Goal: Obtain resource: Download file/media

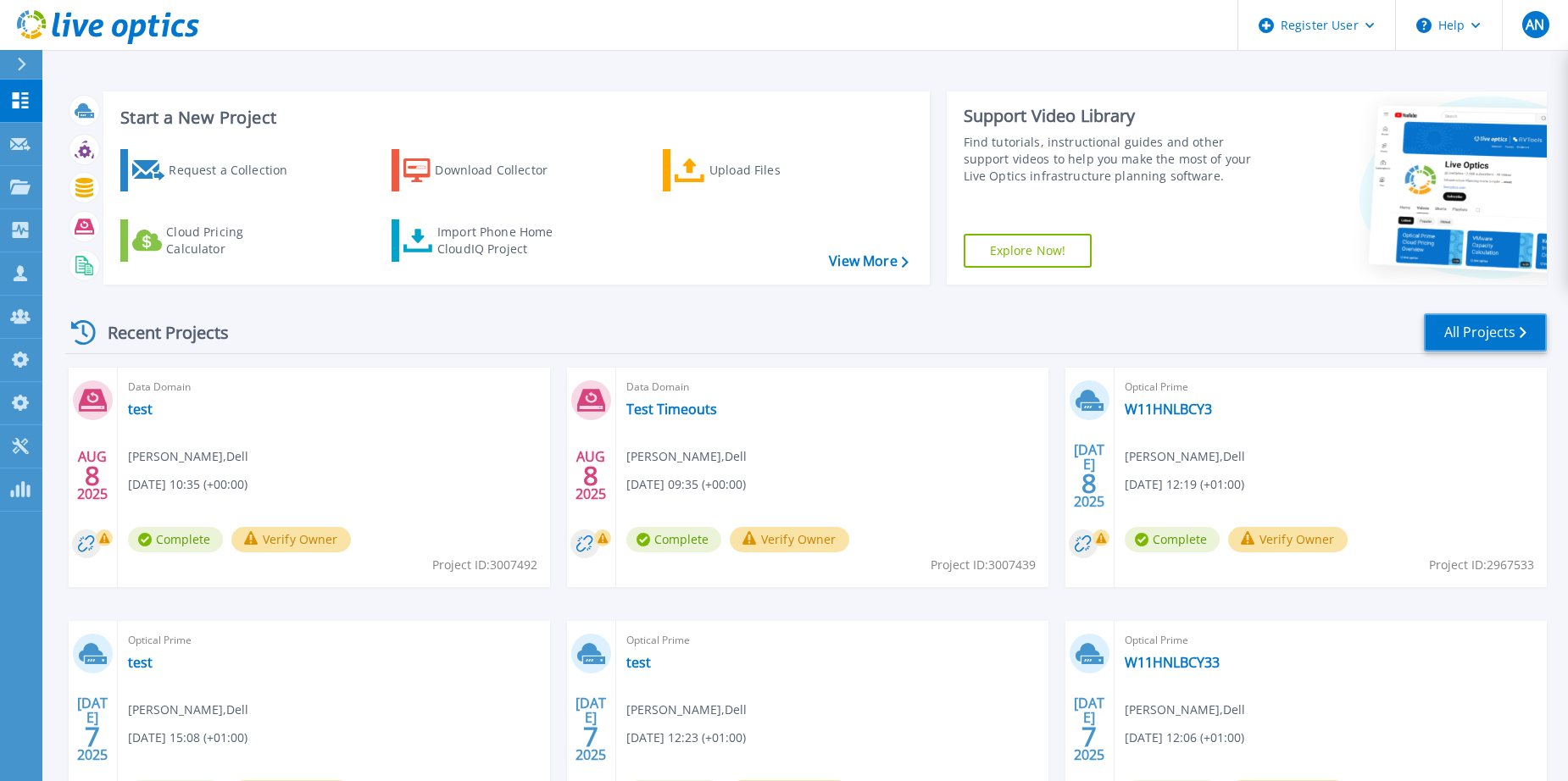
click at [1514, 340] on link "All Projects" at bounding box center [1484, 332] width 122 height 38
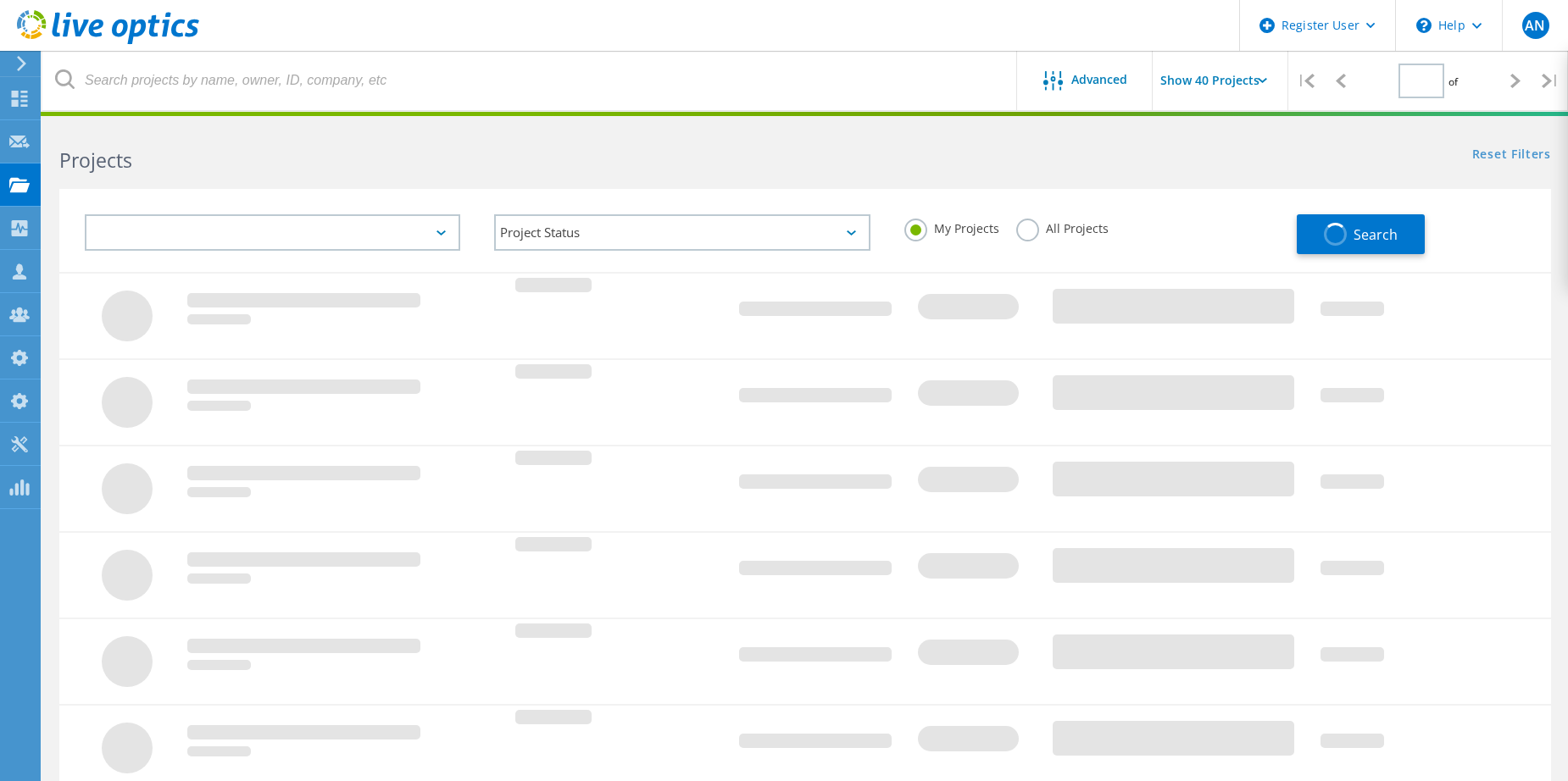
type input "1"
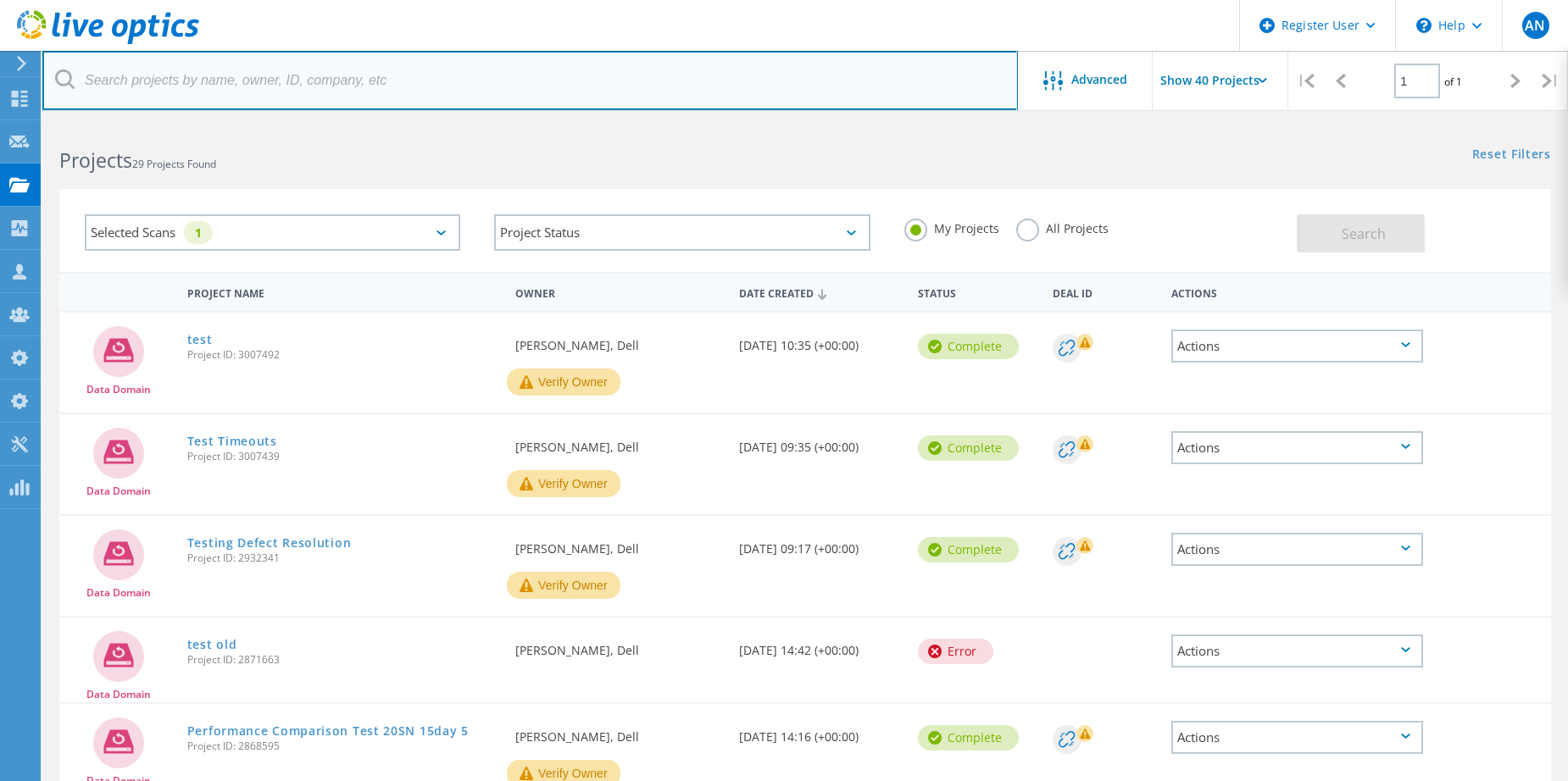
click at [402, 79] on input "text" at bounding box center [530, 81] width 975 height 59
paste input "3007859"
type input "3007859"
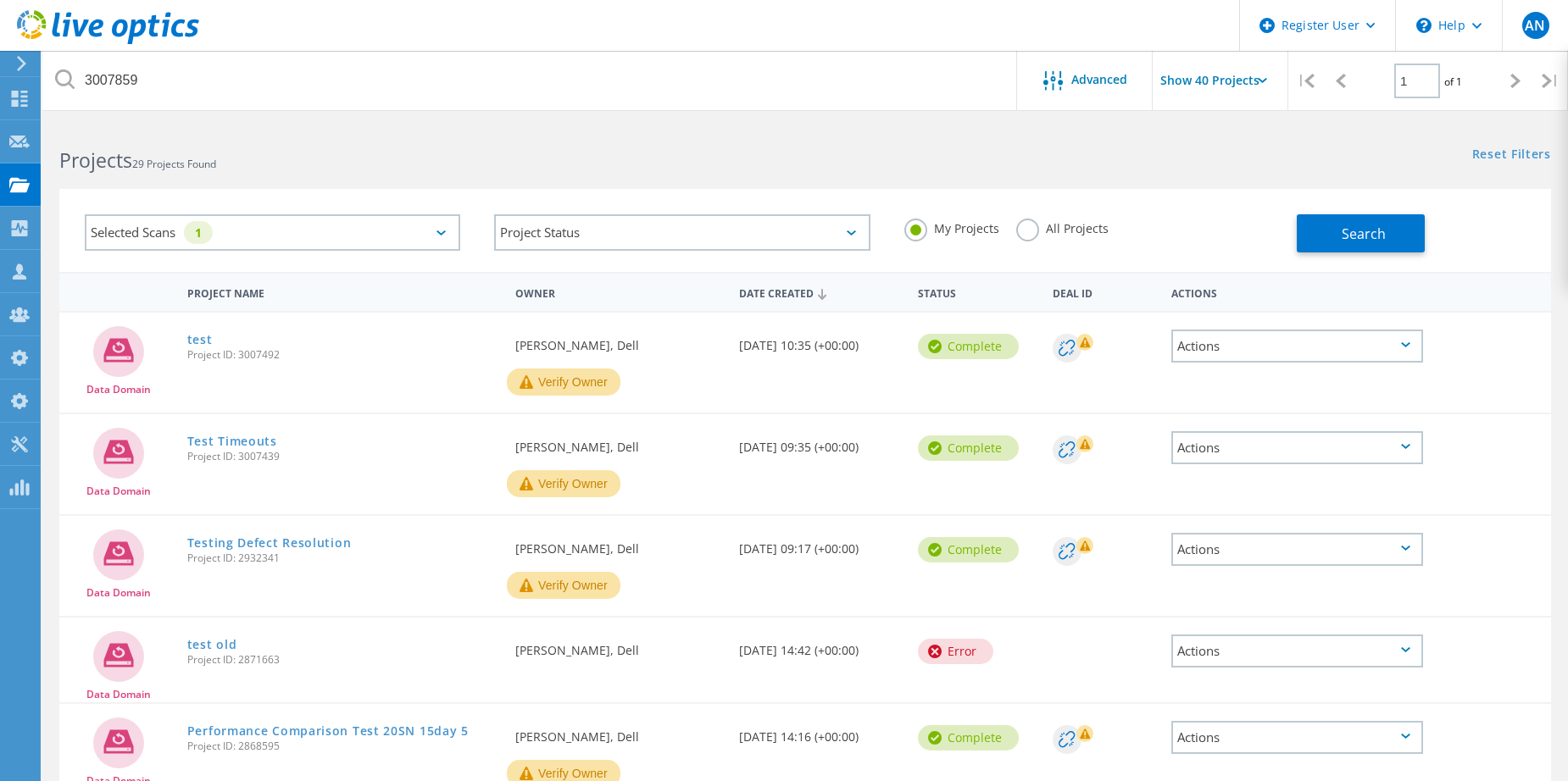
click at [1370, 258] on div "Selected Scans 1 Project Status In Progress Complete Published Anonymous Archiv…" at bounding box center [805, 231] width 1492 height 83
click at [1363, 234] on span "Search" at bounding box center [1363, 234] width 44 height 19
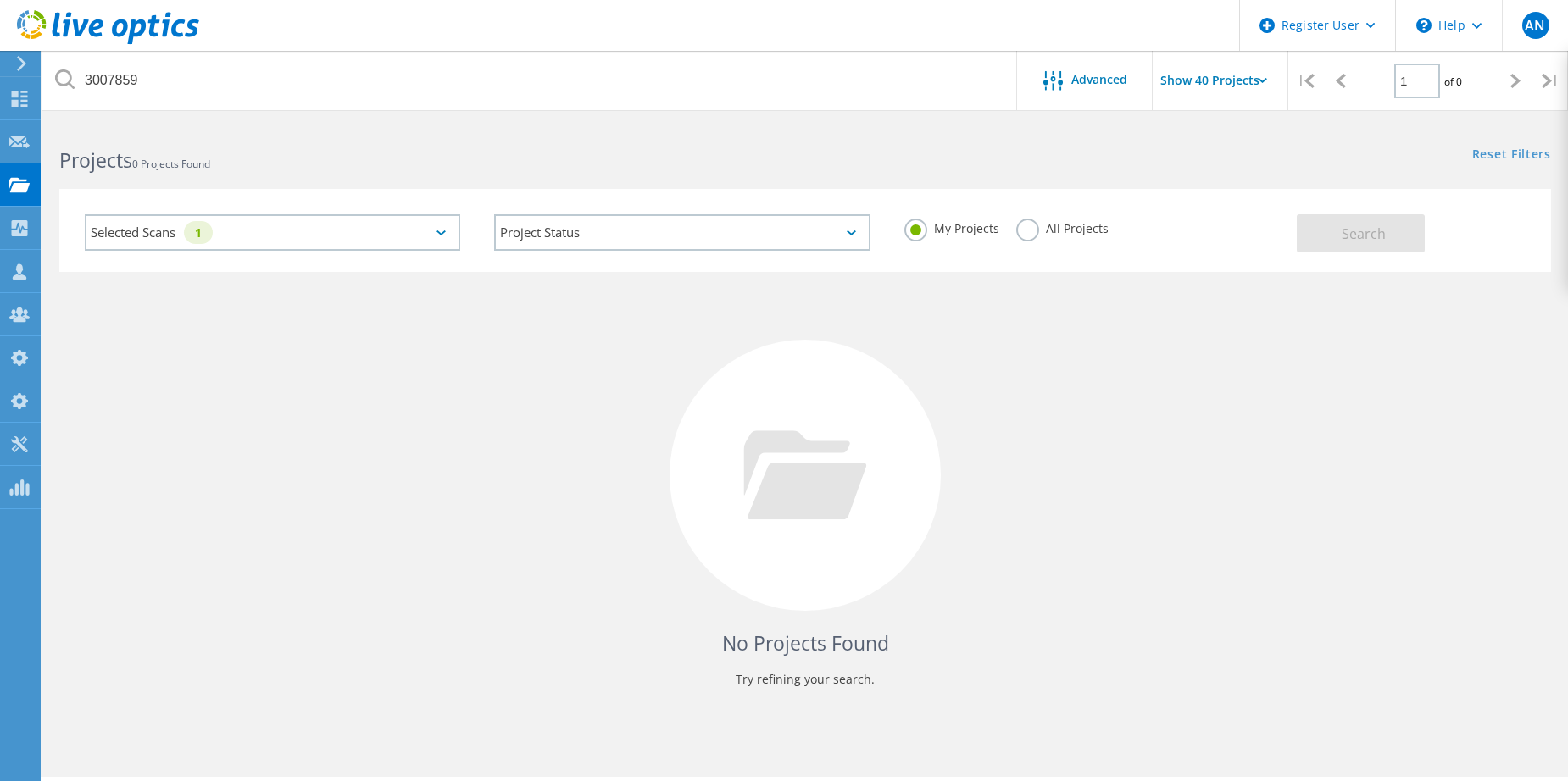
click at [1022, 226] on label "All Projects" at bounding box center [1062, 226] width 93 height 16
click at [0, 0] on input "All Projects" at bounding box center [0, 0] width 0 height 0
click at [1346, 252] on div "Selected Scans 1 Project Status In Progress Complete Published Anonymous Archiv…" at bounding box center [805, 231] width 1492 height 83
click at [1342, 243] on button "Search" at bounding box center [1360, 233] width 128 height 38
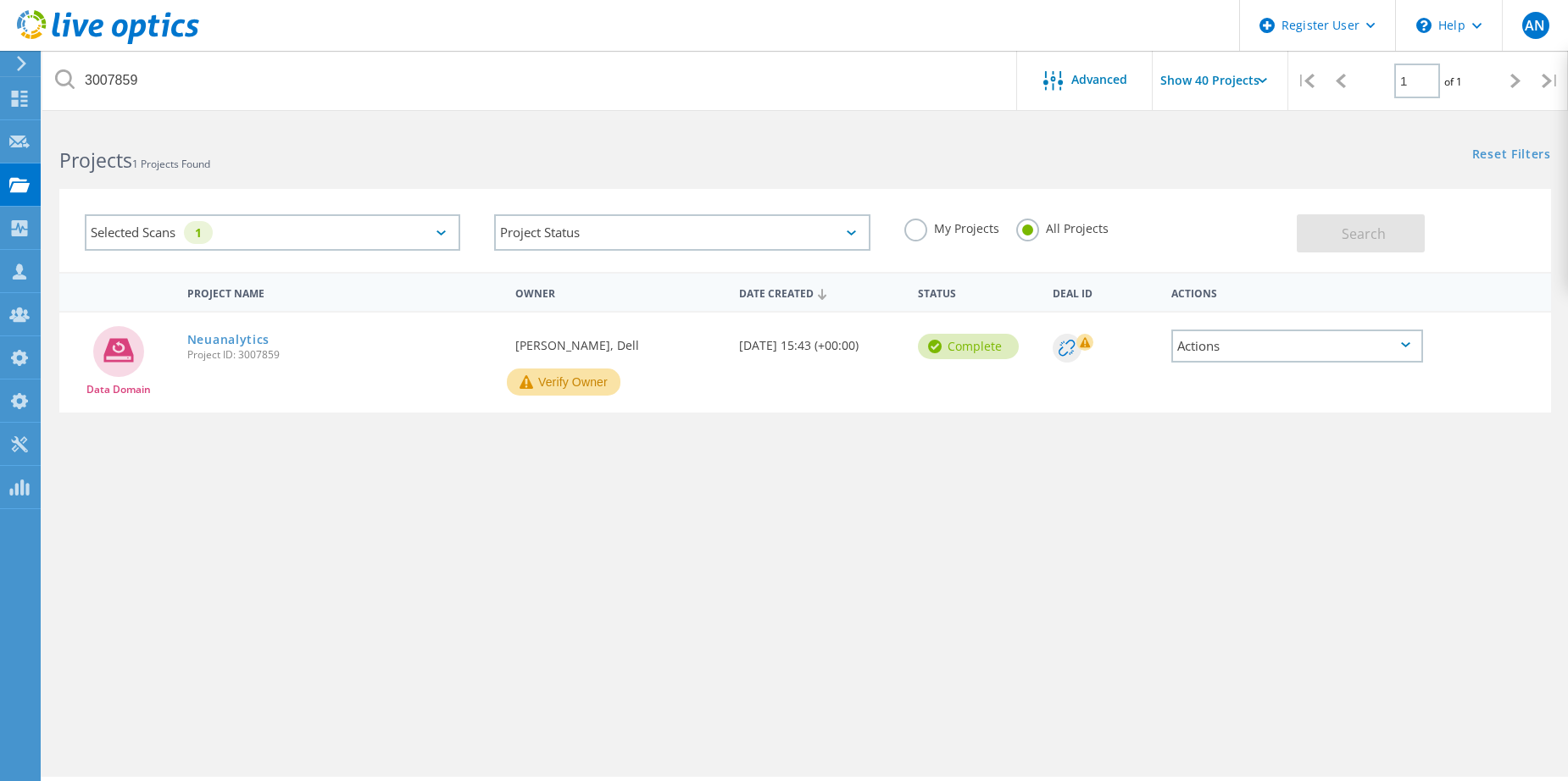
click at [366, 437] on div "Project Name Owner Date Created Status Deal Id Actions Data Domain Neuanalytics…" at bounding box center [805, 492] width 1492 height 441
click at [379, 139] on div "Projects 1 Projects Found" at bounding box center [424, 145] width 763 height 45
click at [846, 472] on div "Project Name Owner Date Created Status Deal Id Actions Data Domain Neuanalytics…" at bounding box center [805, 492] width 1492 height 441
click at [513, 186] on div "Selected Scans 1 Project Status In Progress Complete Published Anonymous Archiv…" at bounding box center [805, 220] width 1525 height 104
drag, startPoint x: 450, startPoint y: 532, endPoint x: 395, endPoint y: 255, distance: 282.4
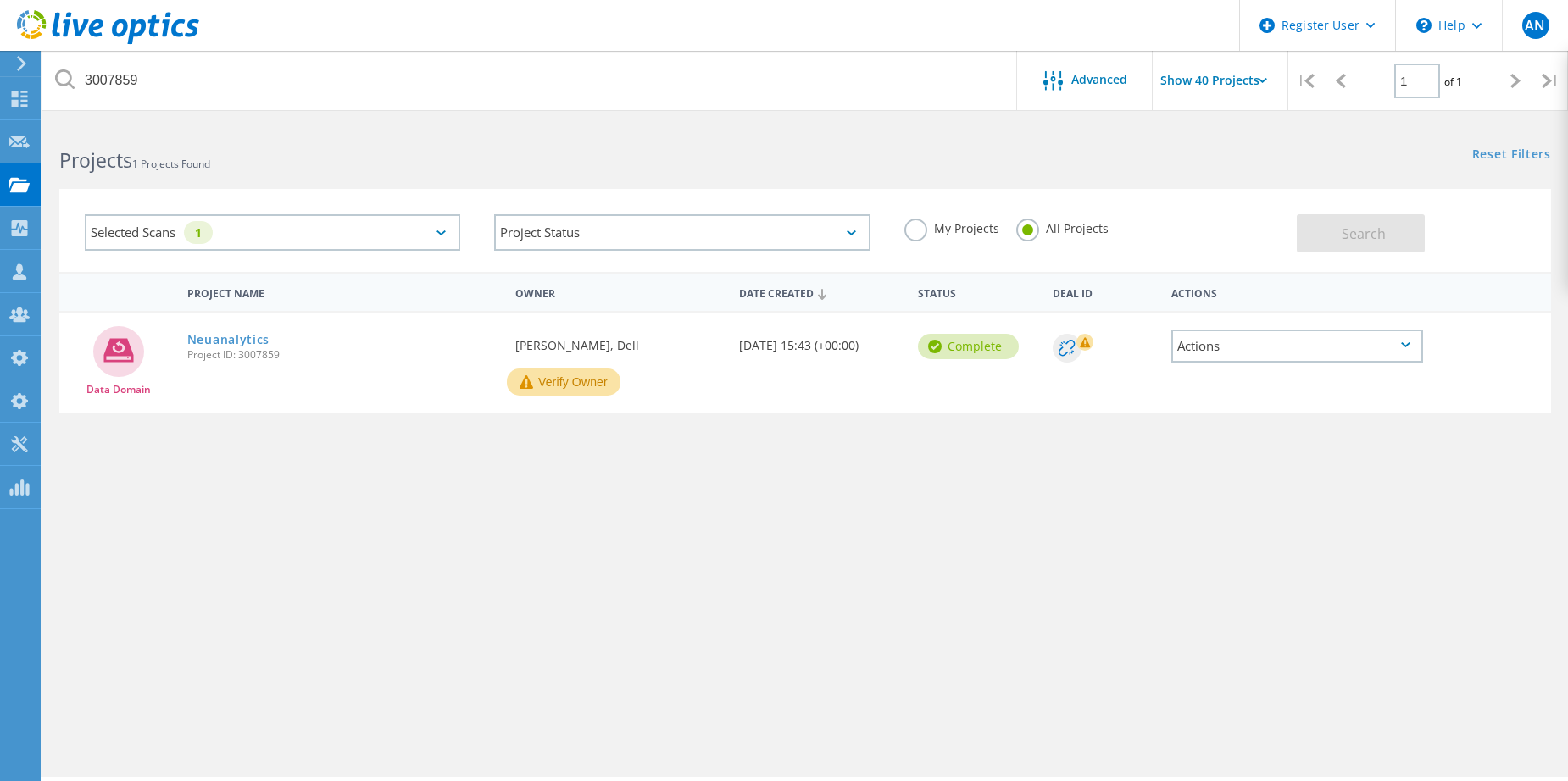
click at [450, 531] on div "Project Name Owner Date Created Status Deal Id Actions Data Domain Neuanalytics…" at bounding box center [805, 492] width 1492 height 441
click at [474, 226] on div "Selected Scans 1" at bounding box center [272, 233] width 409 height 70
click at [282, 479] on div "Project Name Owner Date Created Status Deal Id Actions Data Domain Neuanalytics…" at bounding box center [805, 492] width 1492 height 441
click at [226, 338] on link "Neuanalytics" at bounding box center [228, 339] width 83 height 12
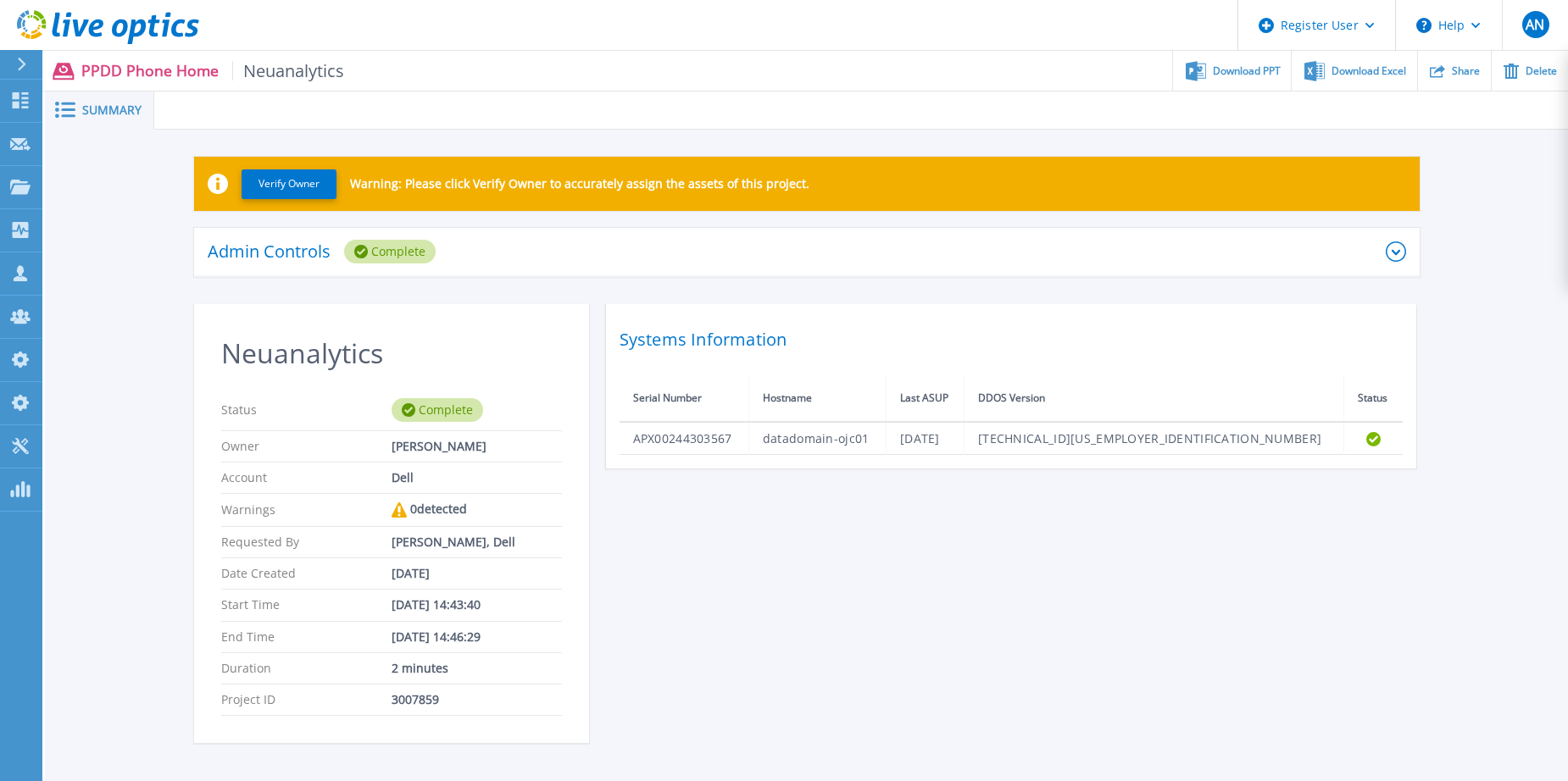
click at [205, 469] on section "Neuanalytics Status Complete Owner Brett Shaffer Account Dell Warnings 0 detect…" at bounding box center [392, 523] width 395 height 439
click at [1176, 250] on div "Admin Controls Complete" at bounding box center [797, 251] width 1178 height 24
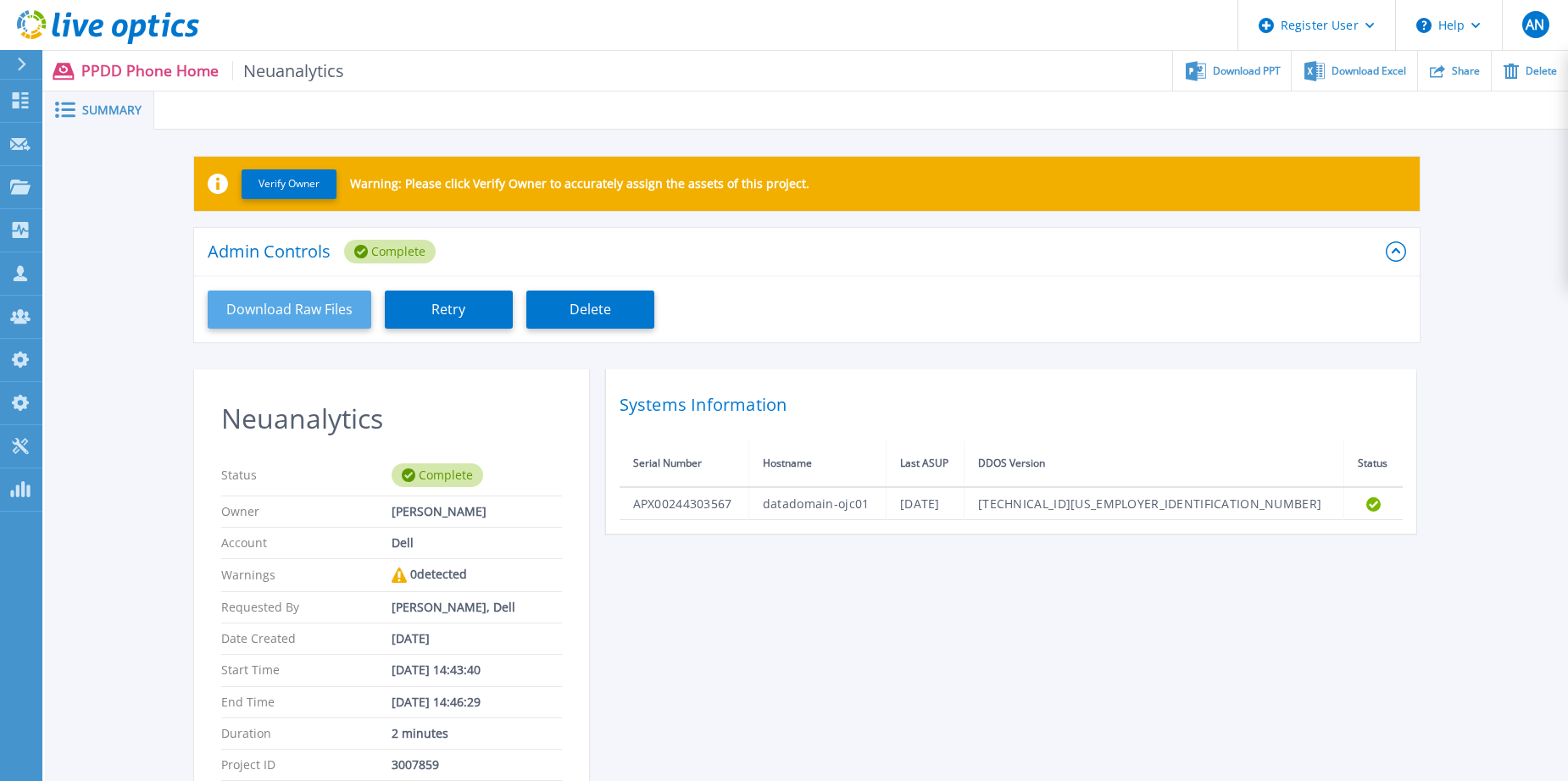
click at [293, 313] on button "Download Raw Files" at bounding box center [289, 309] width 163 height 38
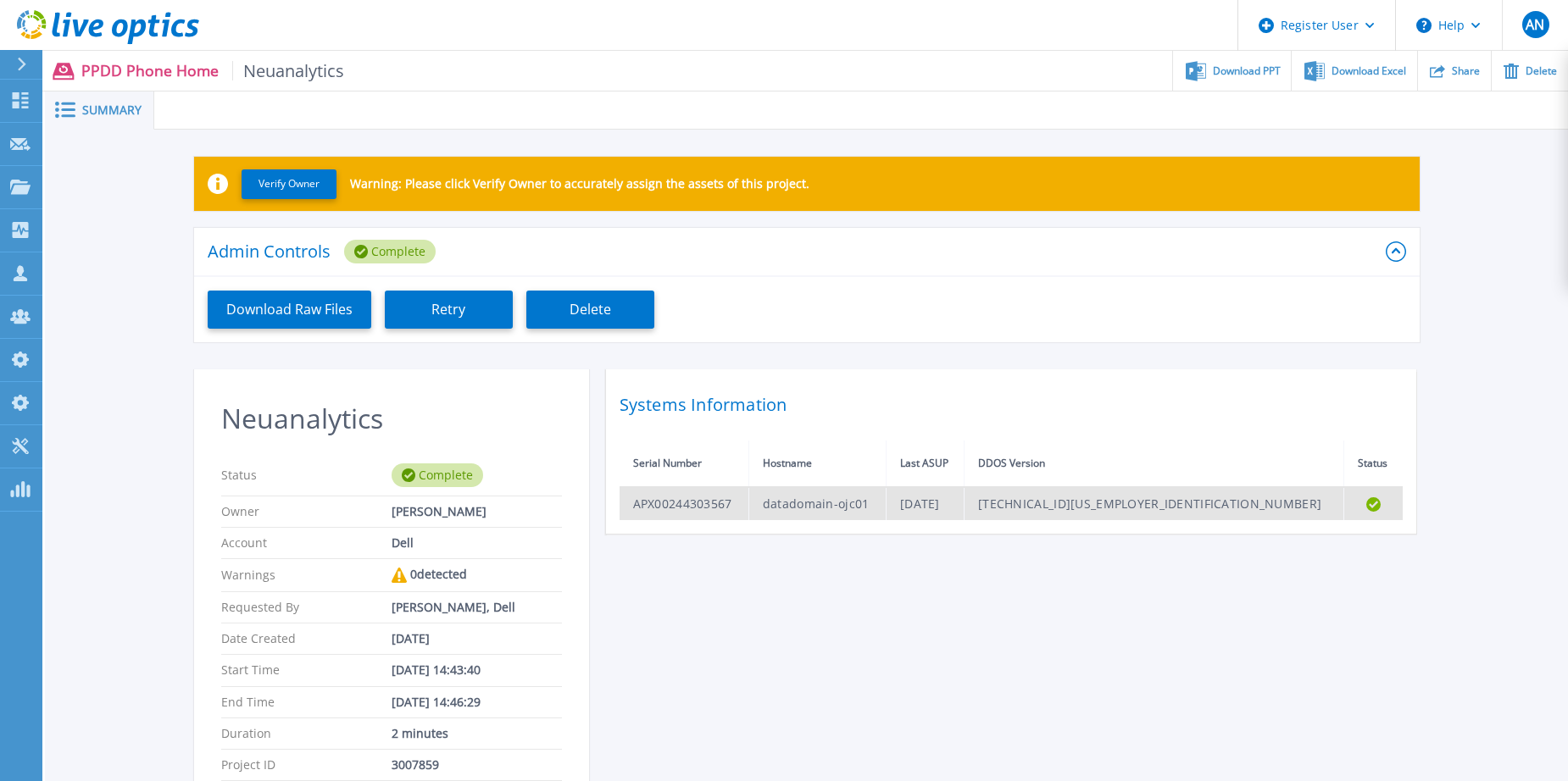
click at [667, 511] on td "APX00244303567" at bounding box center [685, 504] width 130 height 33
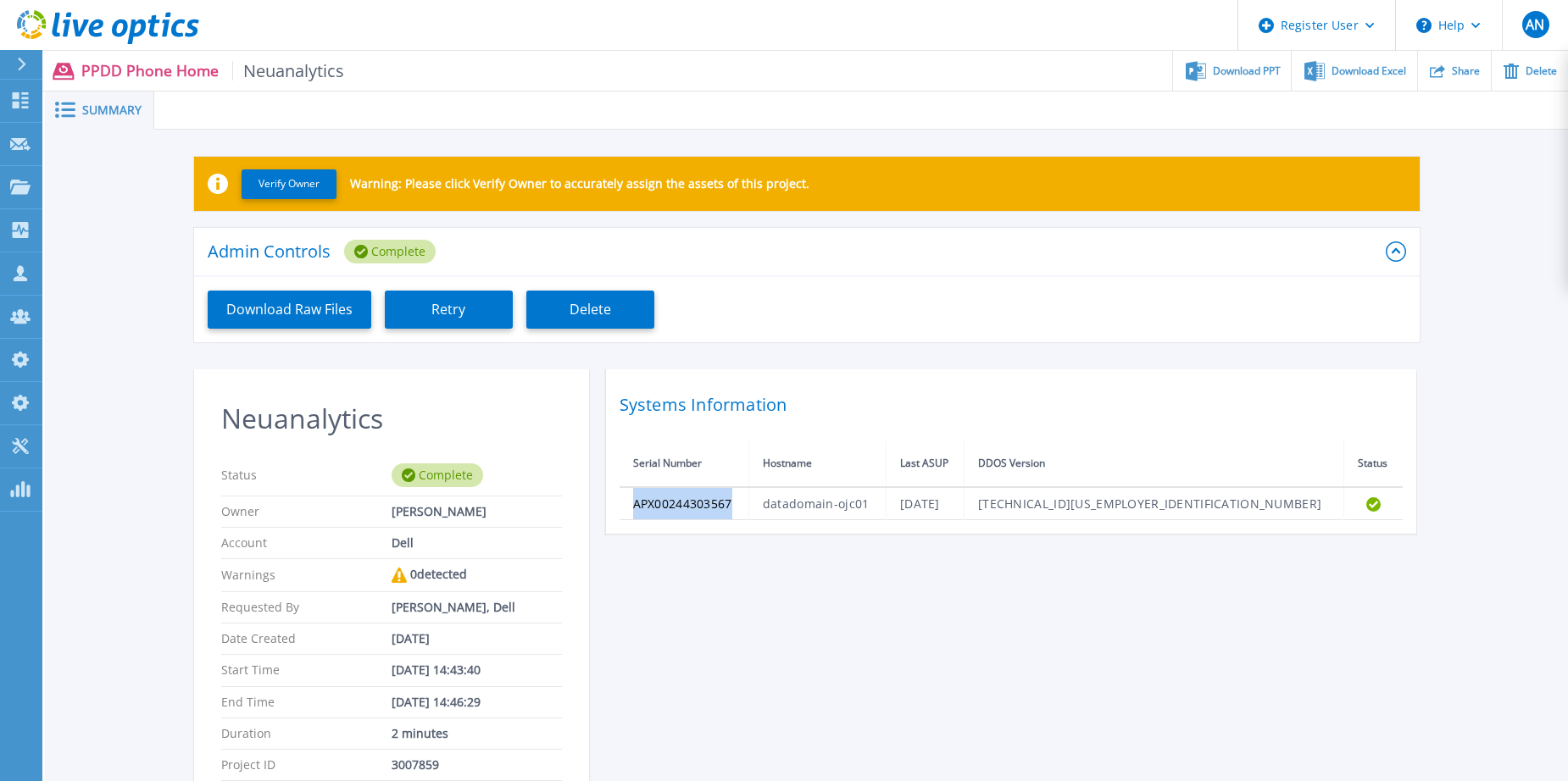
copy td "APX00244303567"
click at [145, 24] on icon at bounding box center [136, 32] width 19 height 24
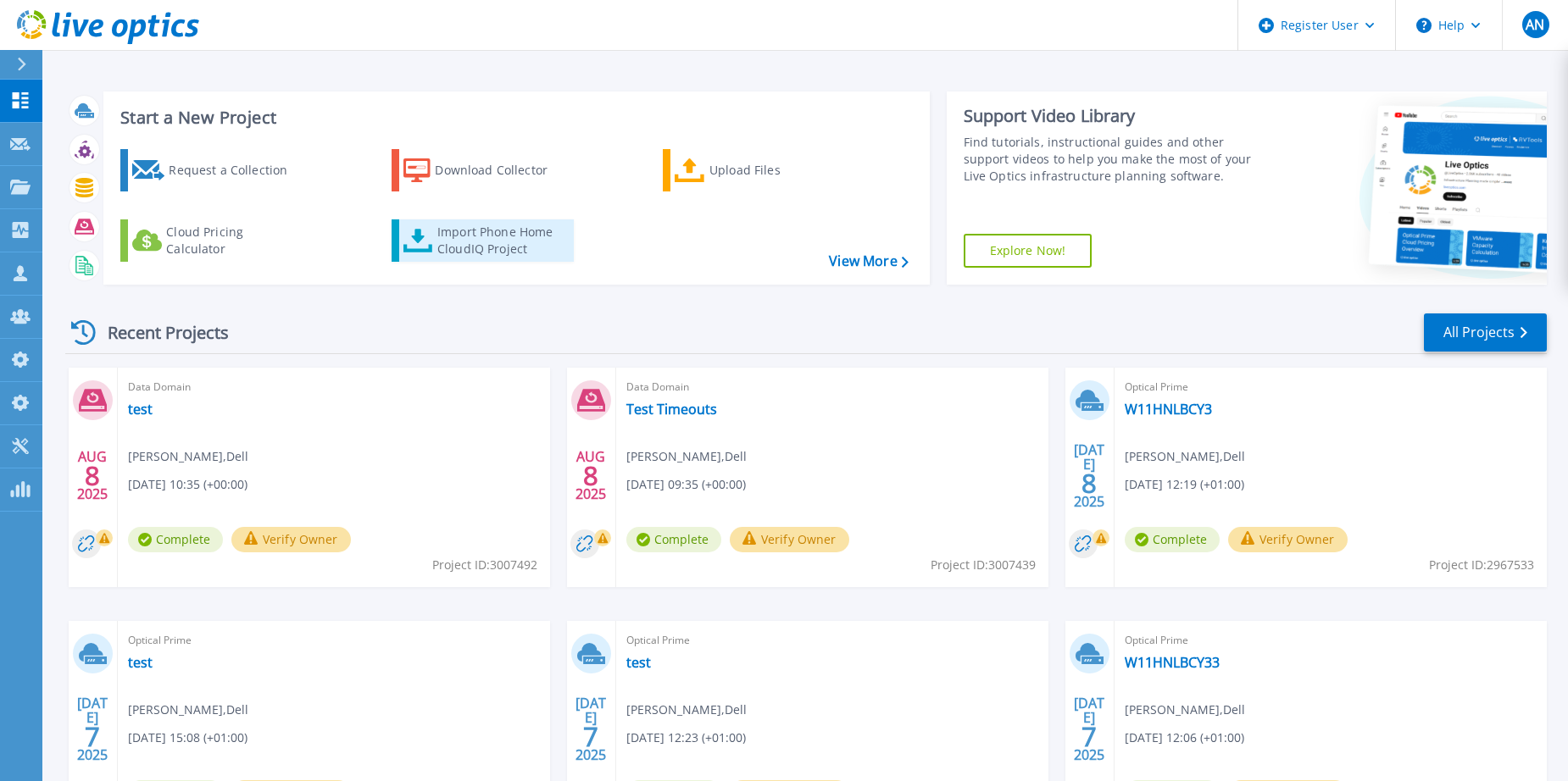
click at [480, 254] on div "Import Phone Home CloudIQ Project" at bounding box center [503, 240] width 132 height 34
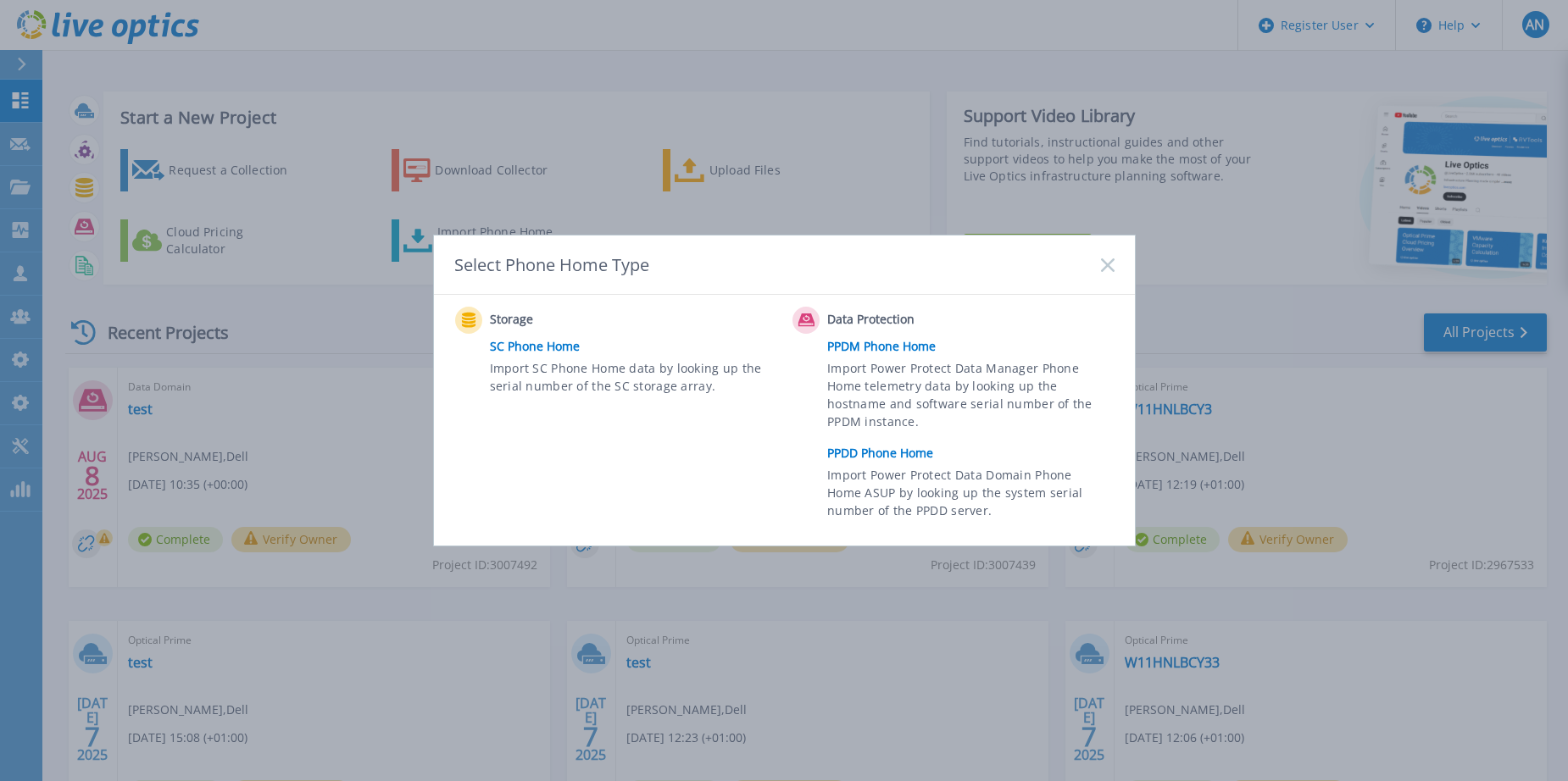
click at [895, 446] on link "PPDD Phone Home" at bounding box center [974, 453] width 295 height 25
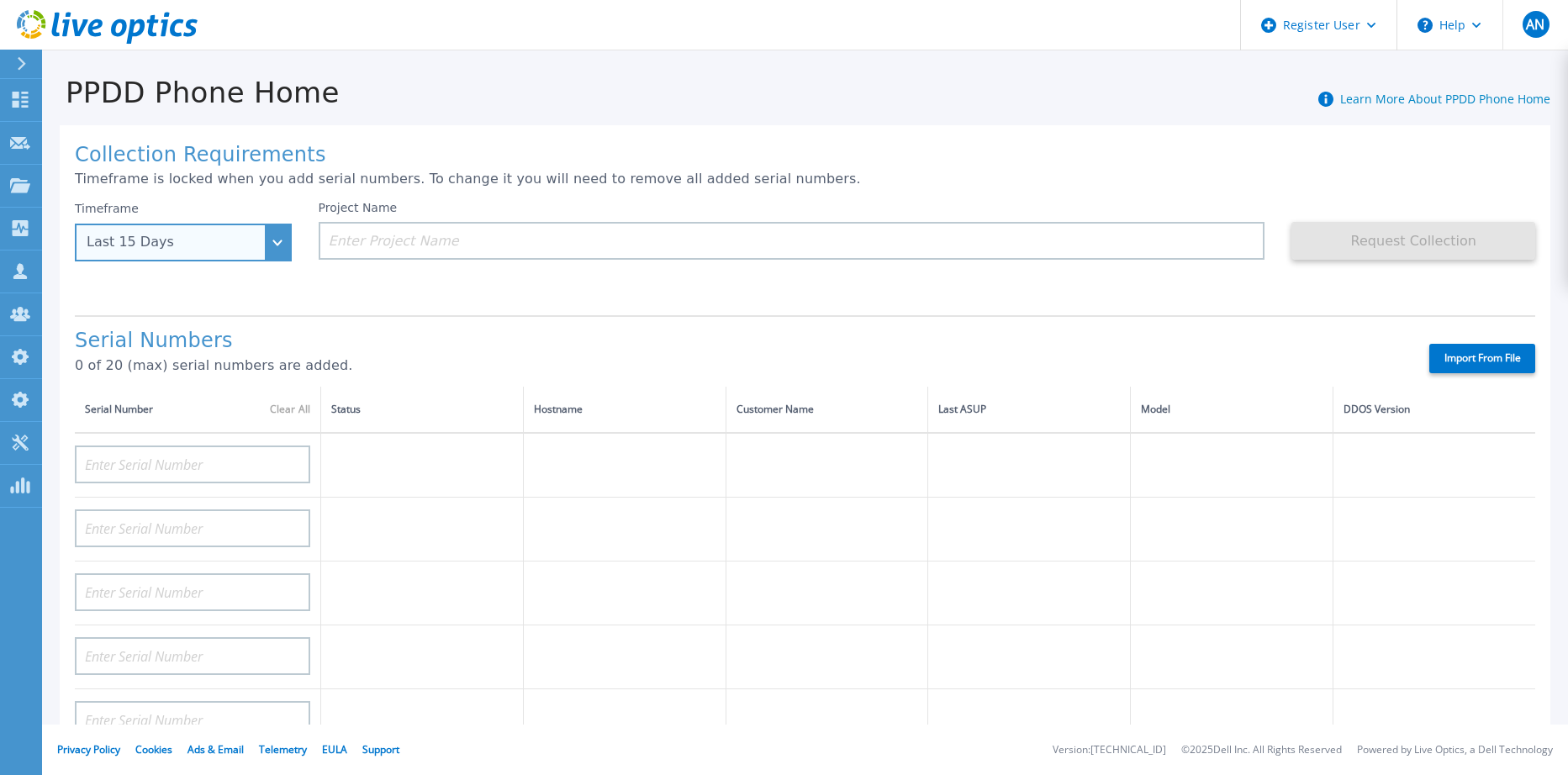
click at [274, 249] on div "Last 15 Days" at bounding box center [183, 242] width 217 height 38
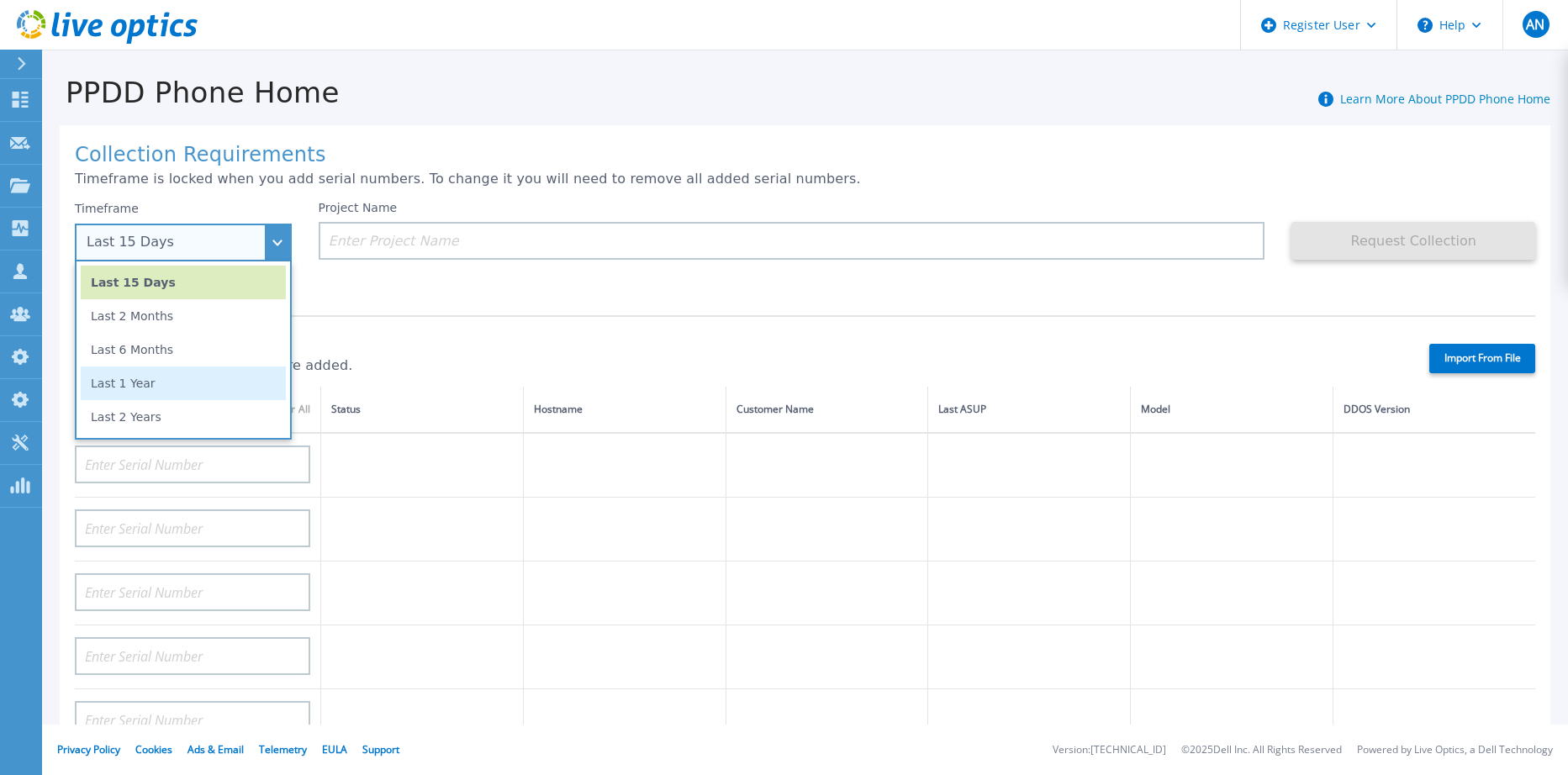
click at [153, 386] on li "Last 1 Year" at bounding box center [183, 383] width 205 height 34
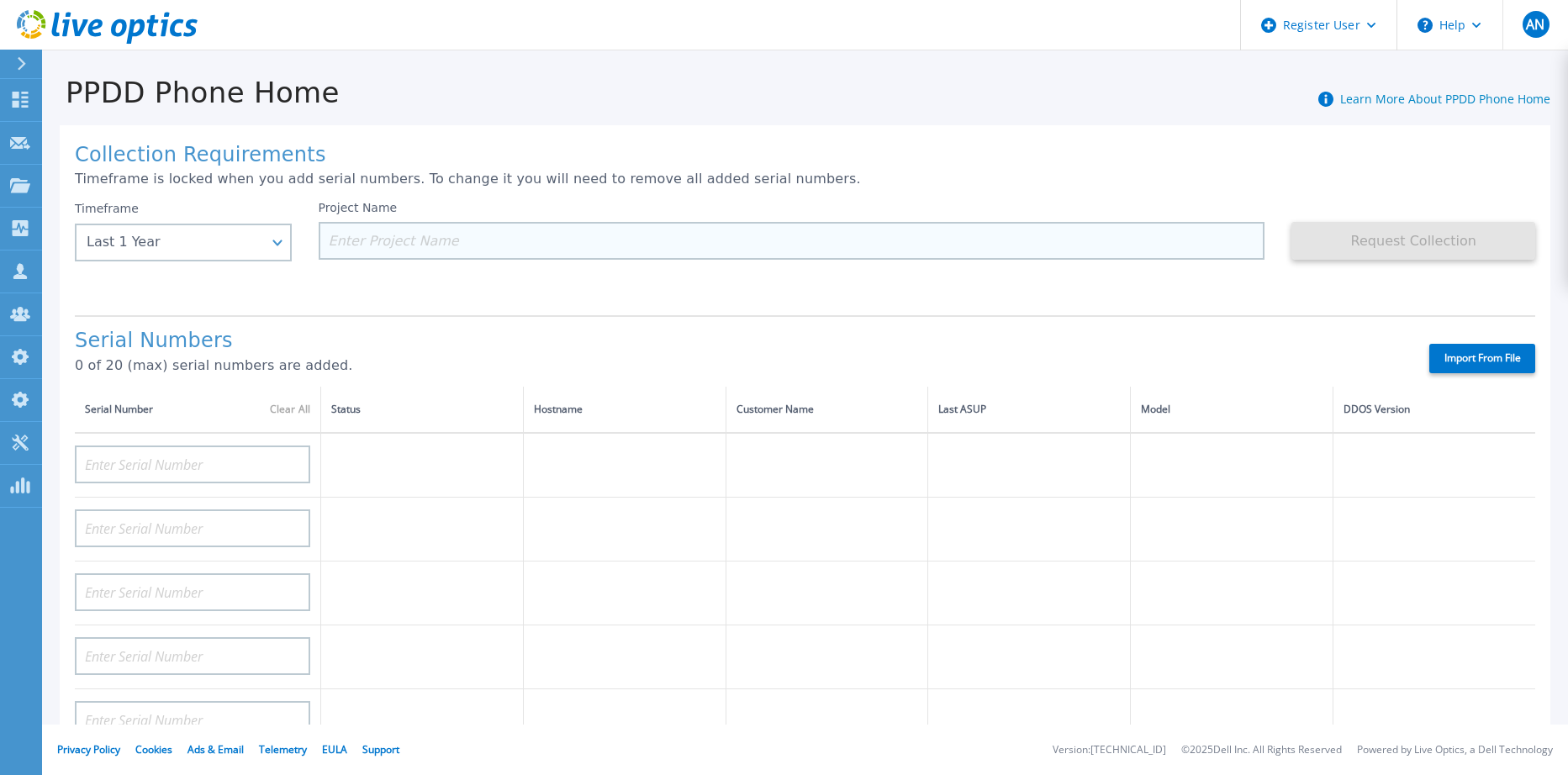
click at [470, 231] on input at bounding box center [792, 240] width 947 height 38
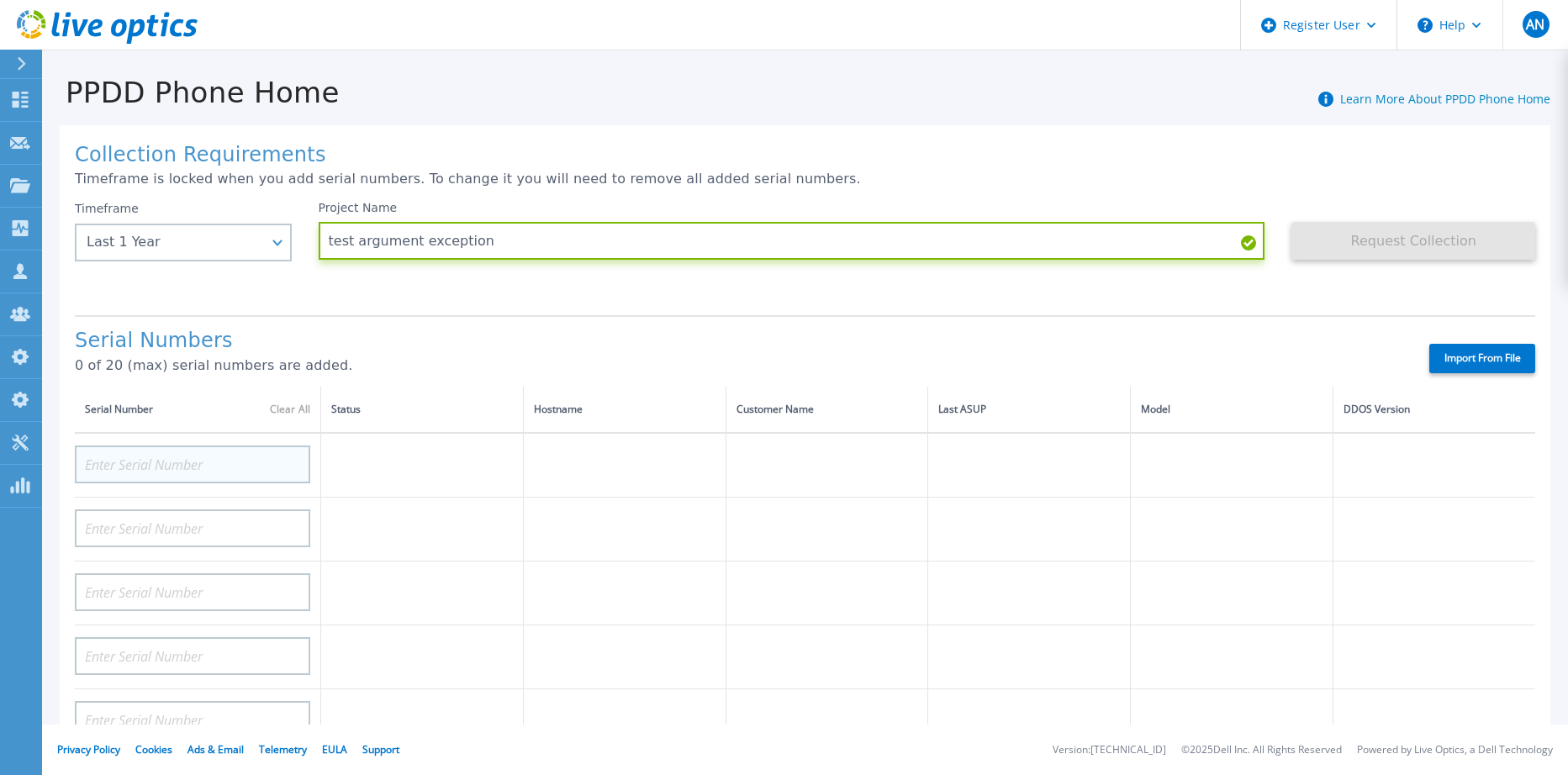
type input "test argument exception"
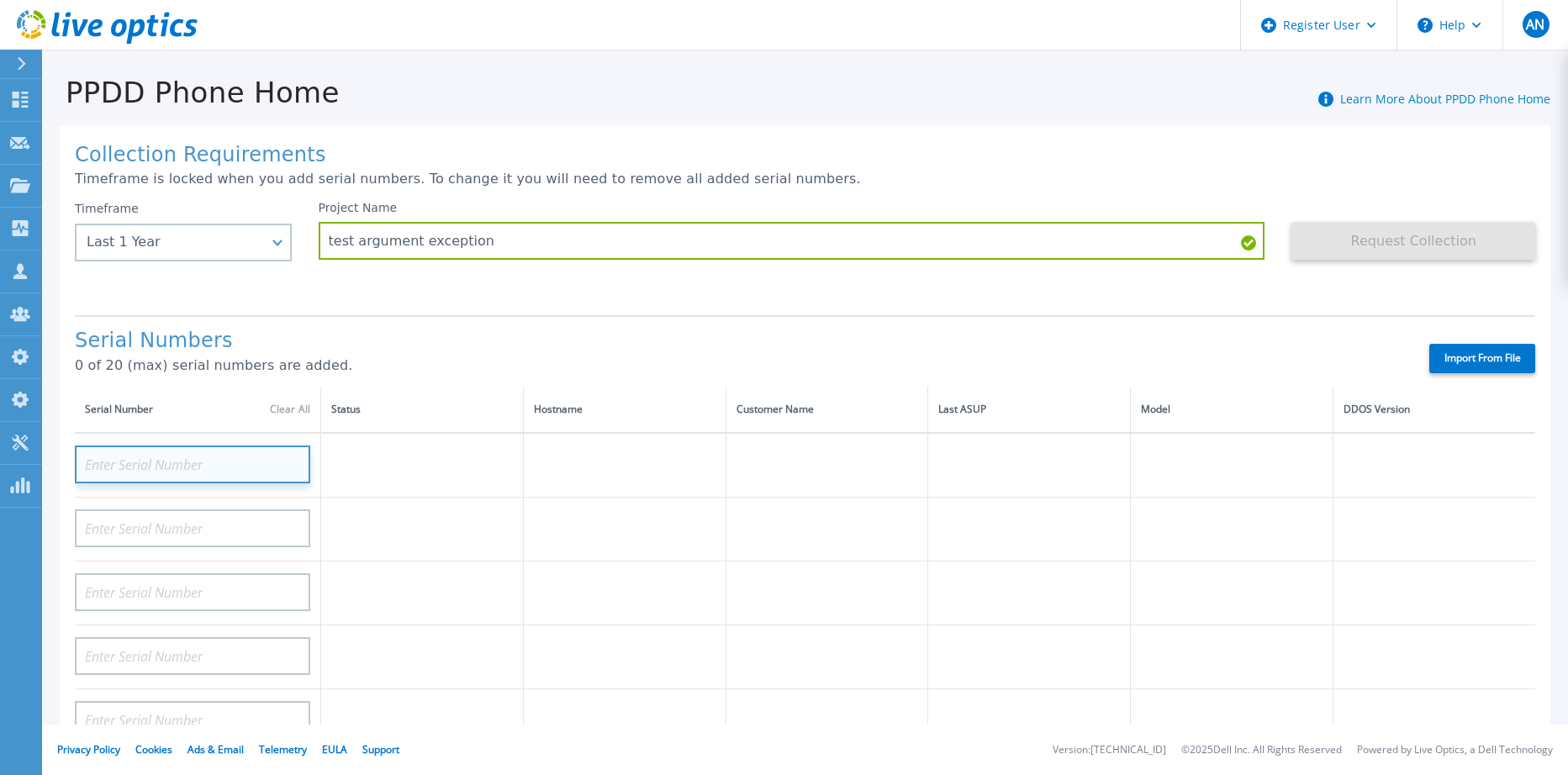
click at [262, 453] on input at bounding box center [192, 464] width 236 height 38
paste input "APX00244303567"
type input "APX00244303567"
click at [898, 349] on div "Import From File" at bounding box center [974, 359] width 1123 height 29
click at [675, 326] on div "Serial Numbers 0 of 20 (max) serial numbers are added. Import From File" at bounding box center [805, 352] width 1461 height 72
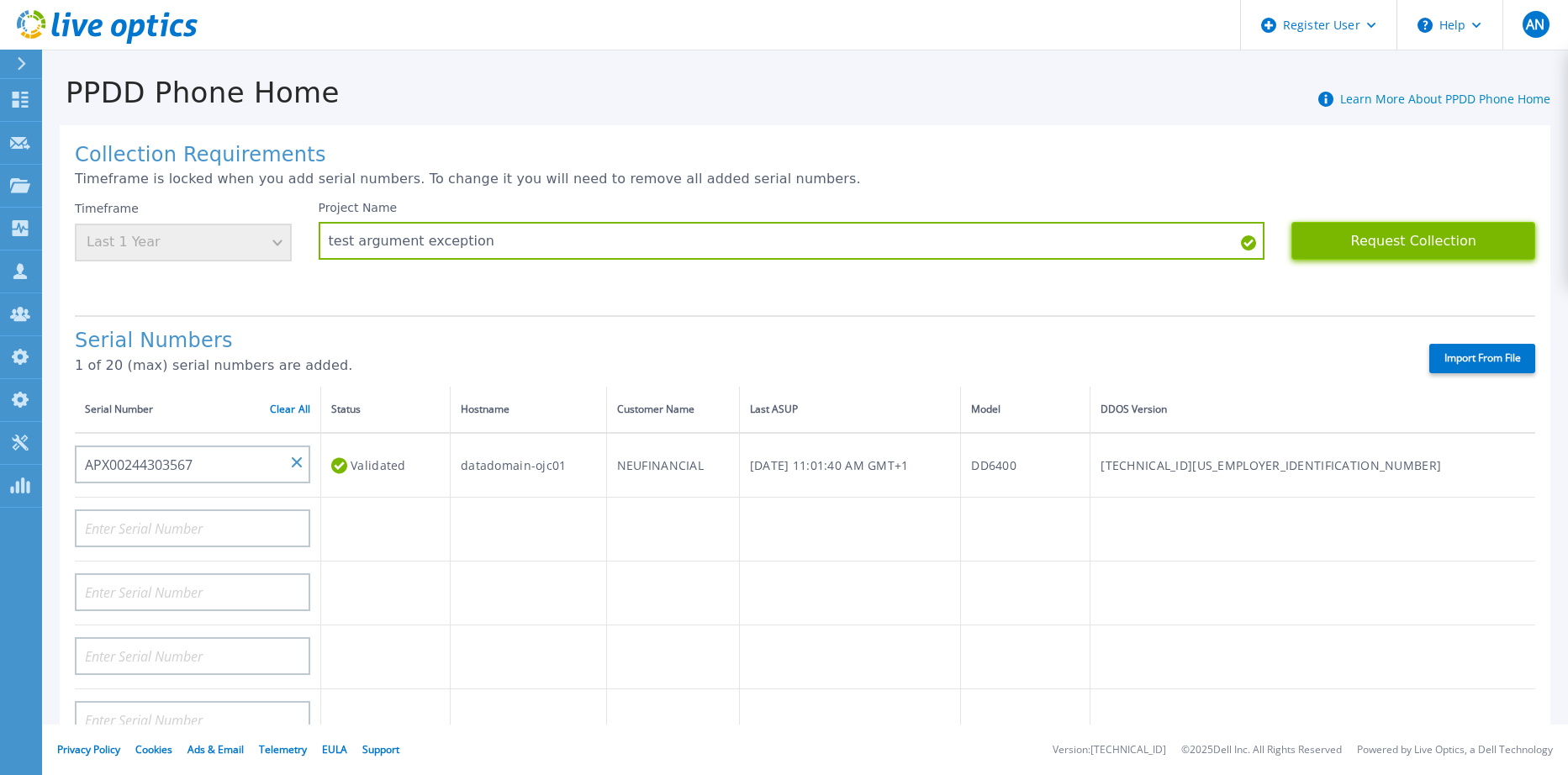
click at [1301, 234] on button "Request Collection" at bounding box center [1413, 240] width 244 height 38
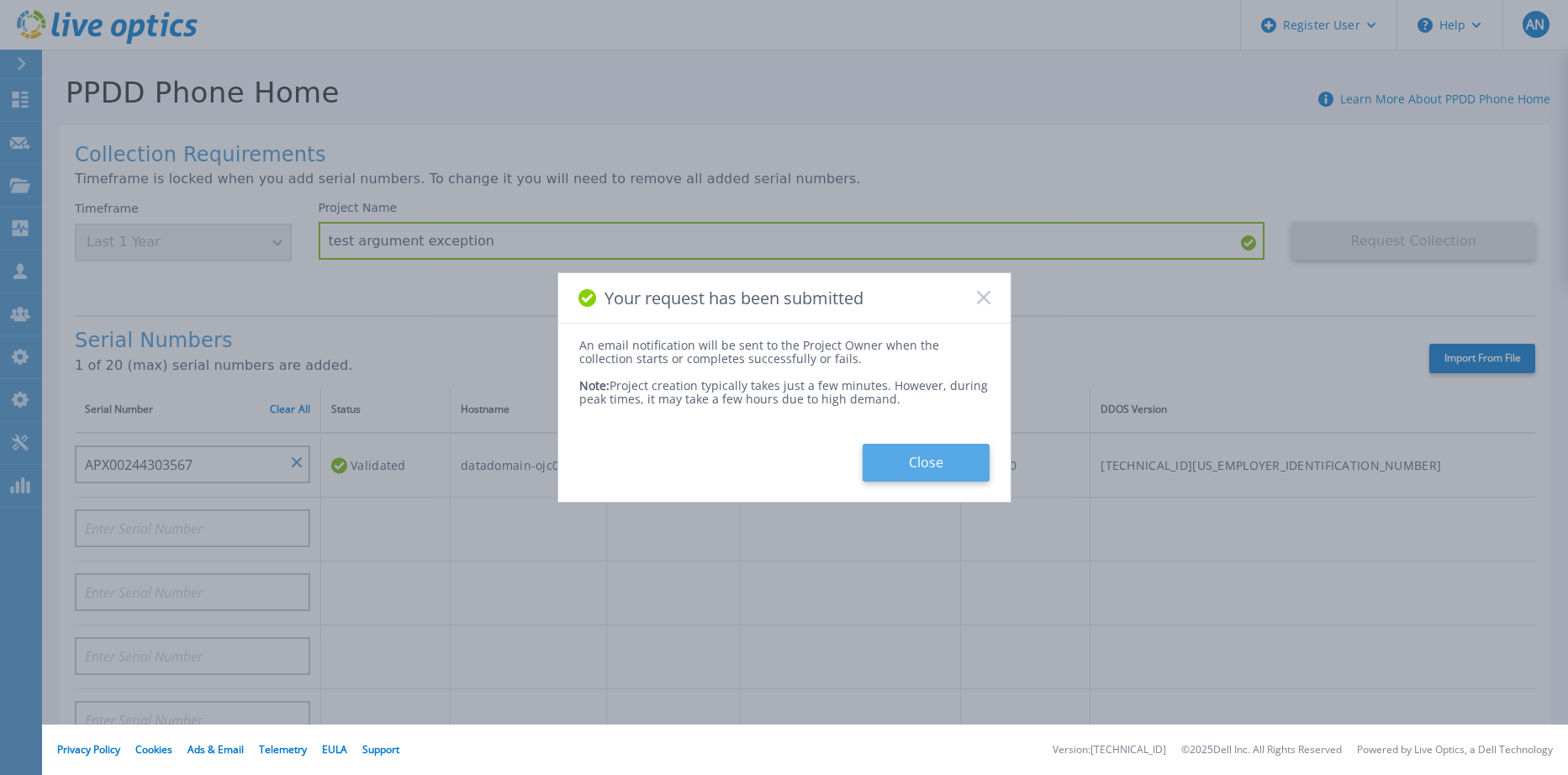
click at [912, 468] on button "Close" at bounding box center [926, 462] width 127 height 38
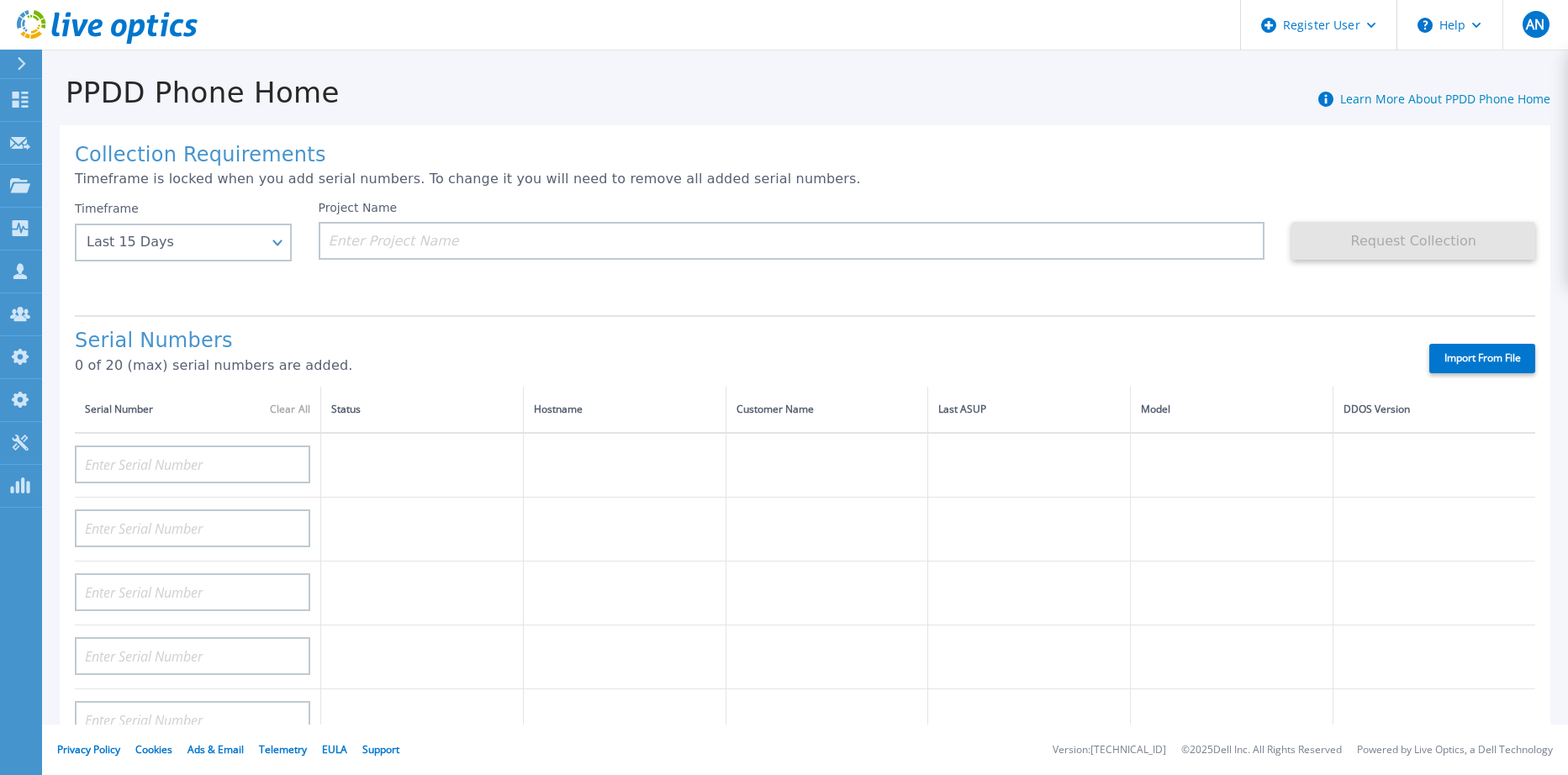
click at [116, 37] on icon at bounding box center [107, 27] width 180 height 34
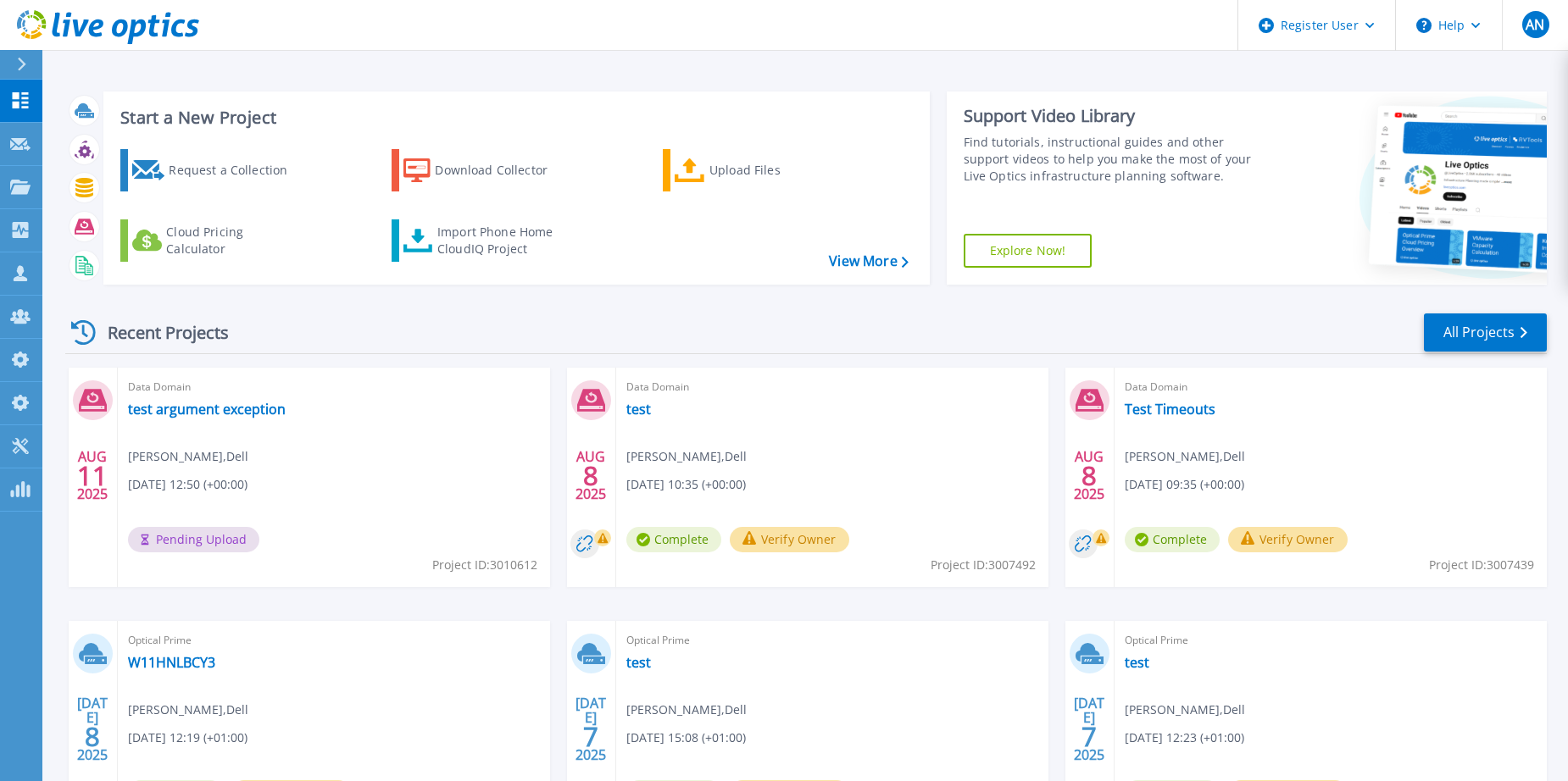
click at [1404, 325] on div "Recent Projects All Projects" at bounding box center [805, 333] width 1482 height 43
click at [1469, 321] on link "All Projects" at bounding box center [1484, 332] width 122 height 38
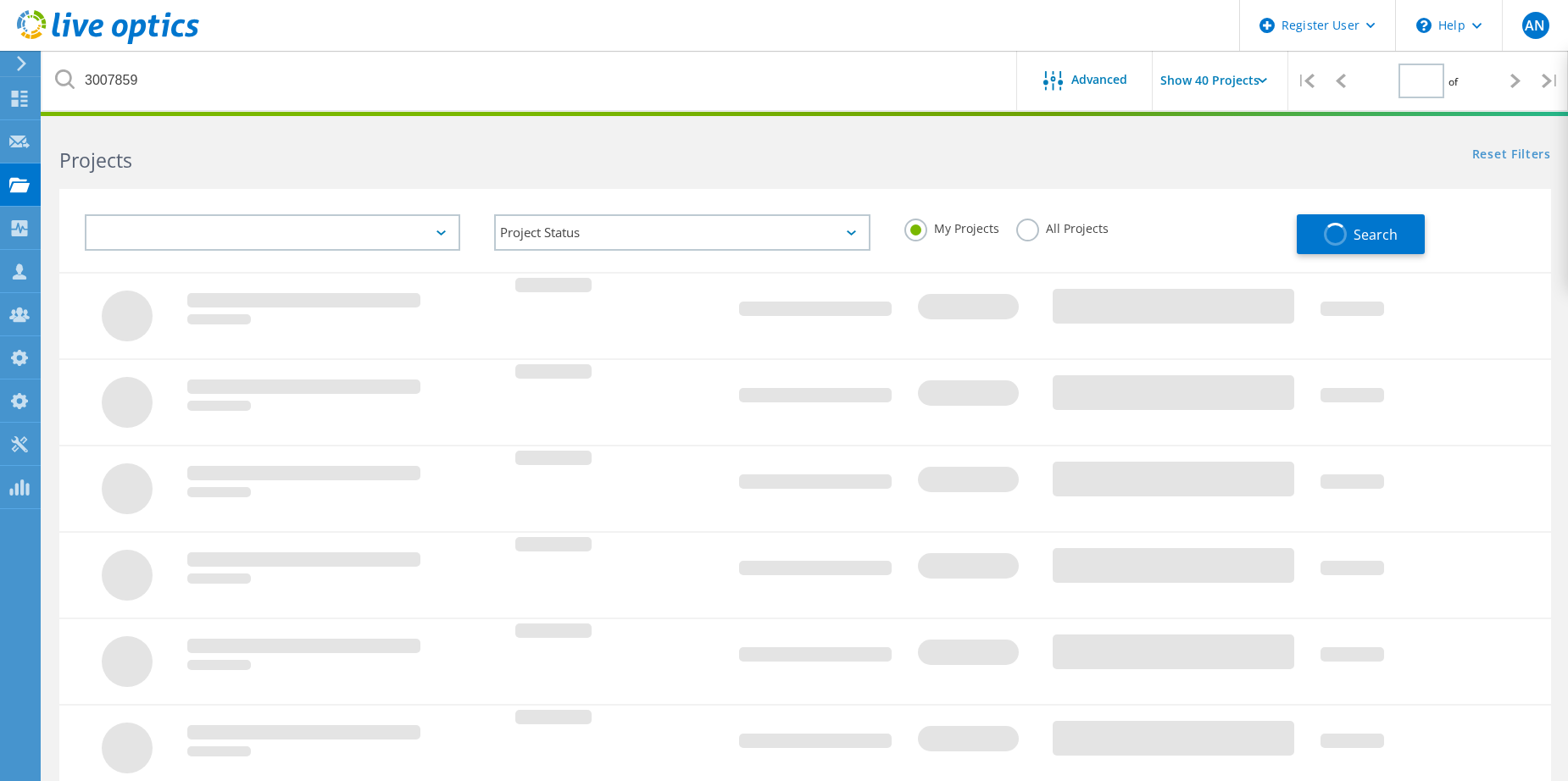
type input "1"
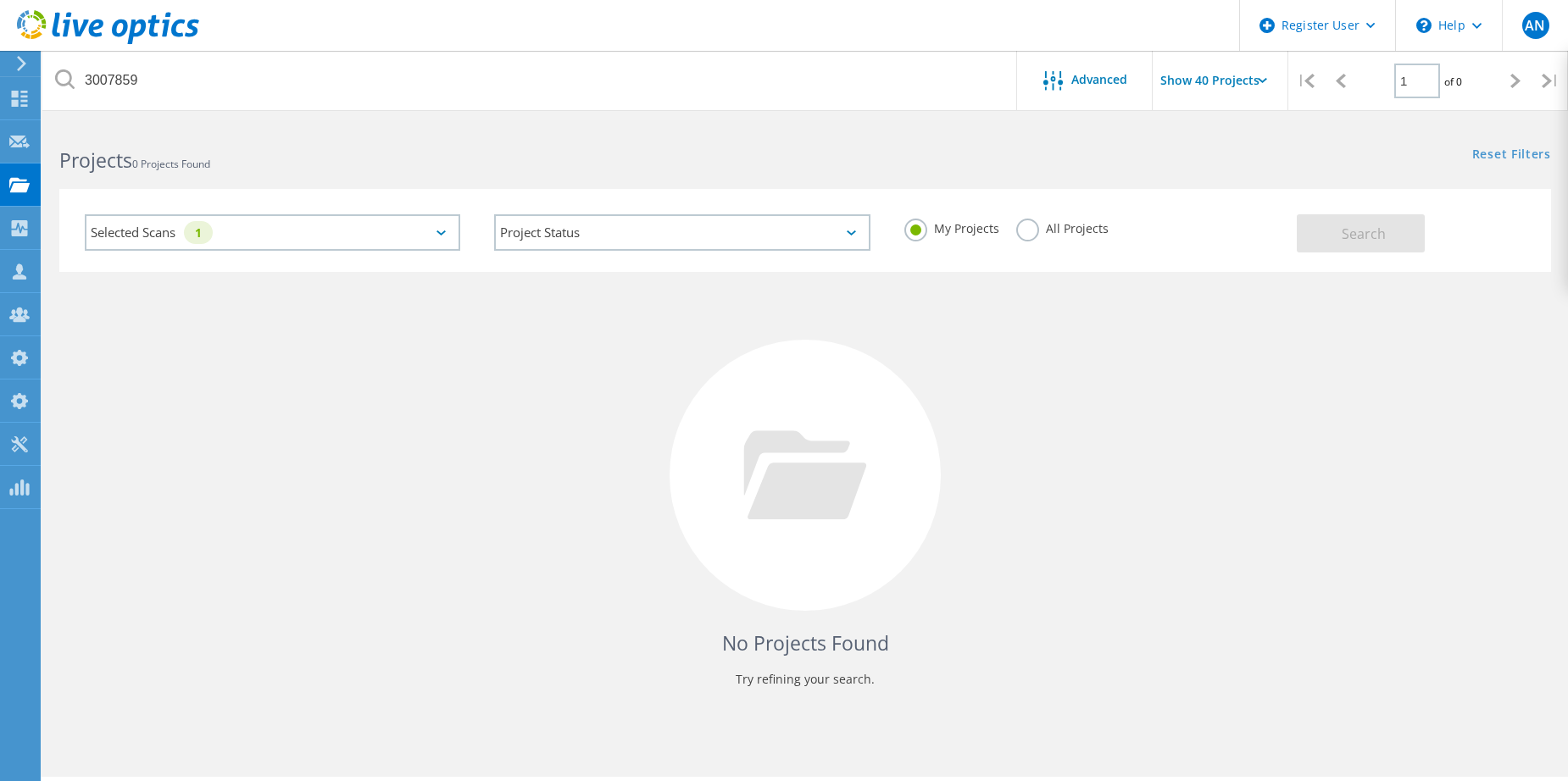
click at [276, 224] on div "Selected Scans 1" at bounding box center [272, 232] width 376 height 36
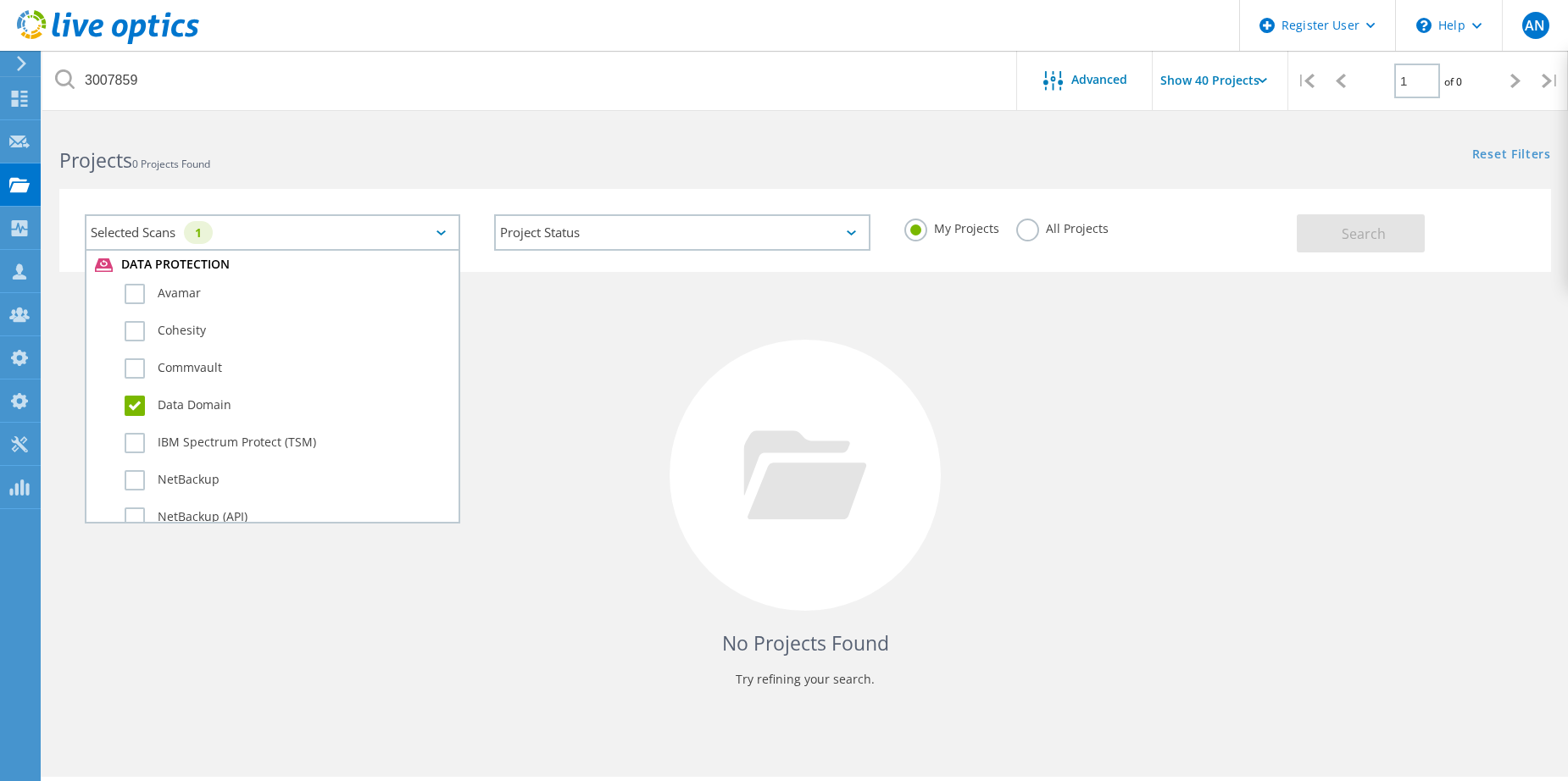
scroll to position [1017, 0]
click at [140, 327] on label "Data Domain" at bounding box center [287, 331] width 326 height 20
click at [0, 0] on input "Data Domain" at bounding box center [0, 0] width 0 height 0
click at [1369, 228] on span "Search" at bounding box center [1363, 234] width 44 height 19
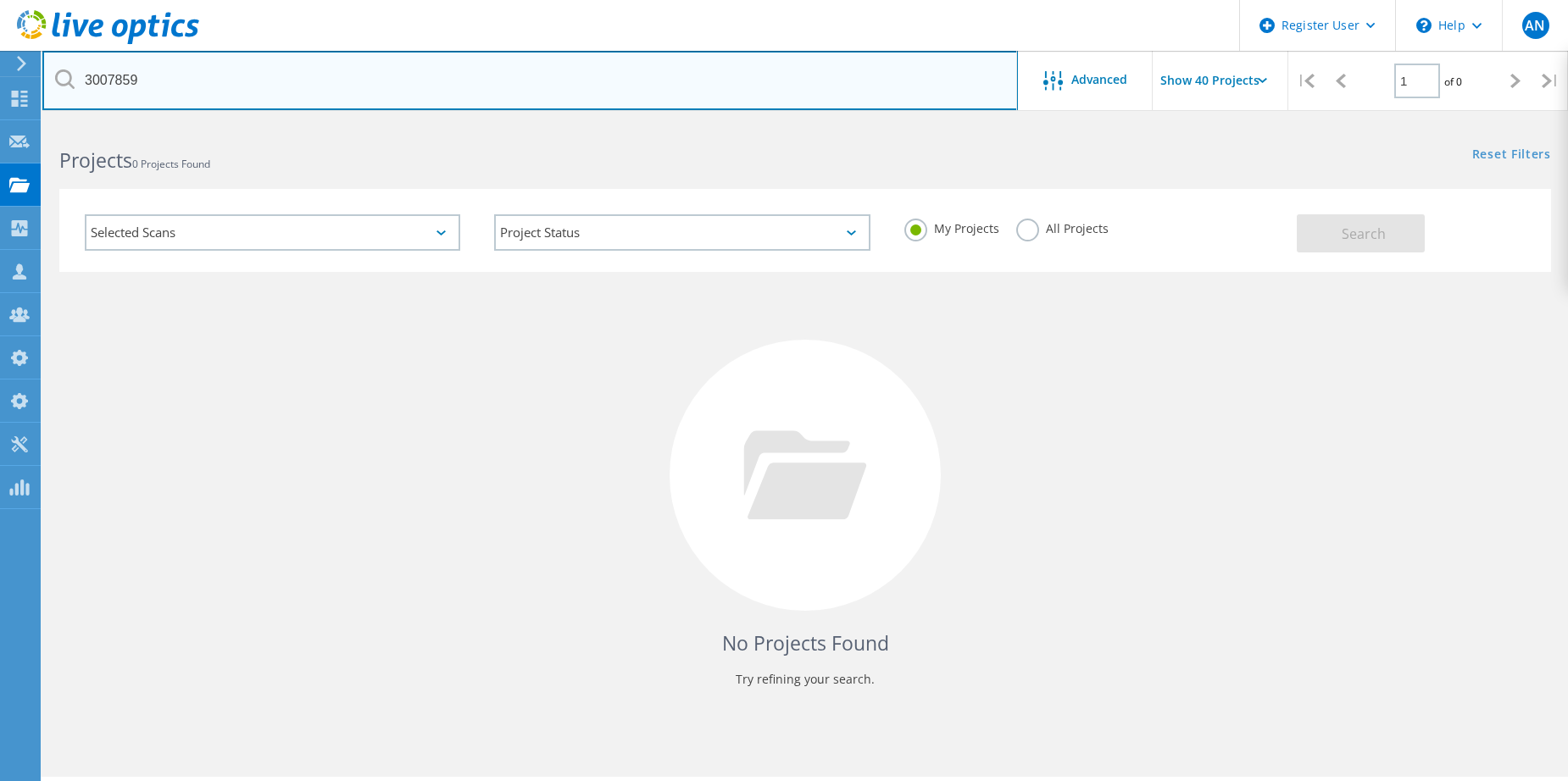
click at [156, 83] on input "3007859" at bounding box center [530, 81] width 975 height 59
type input "]"
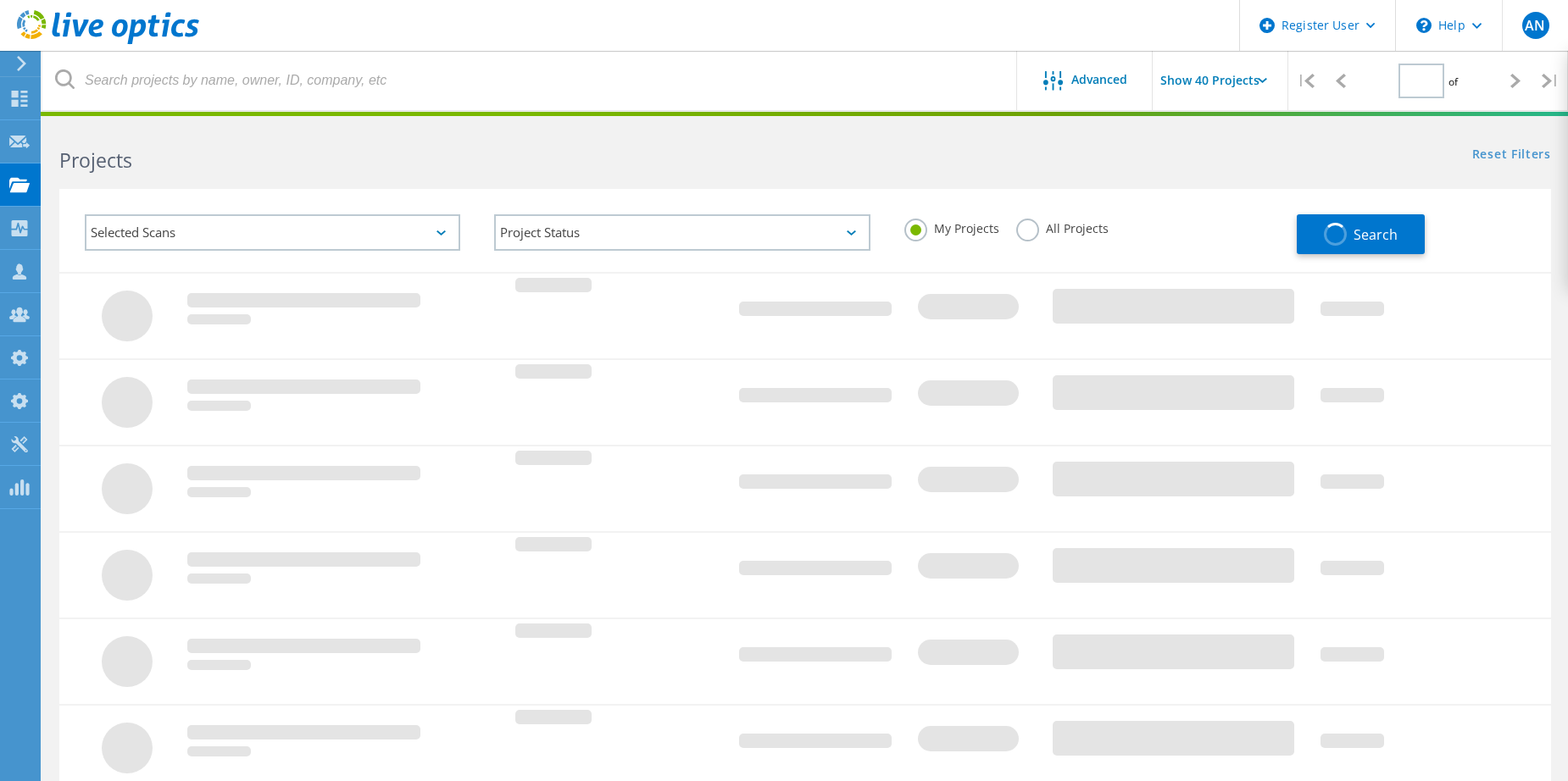
type input "1"
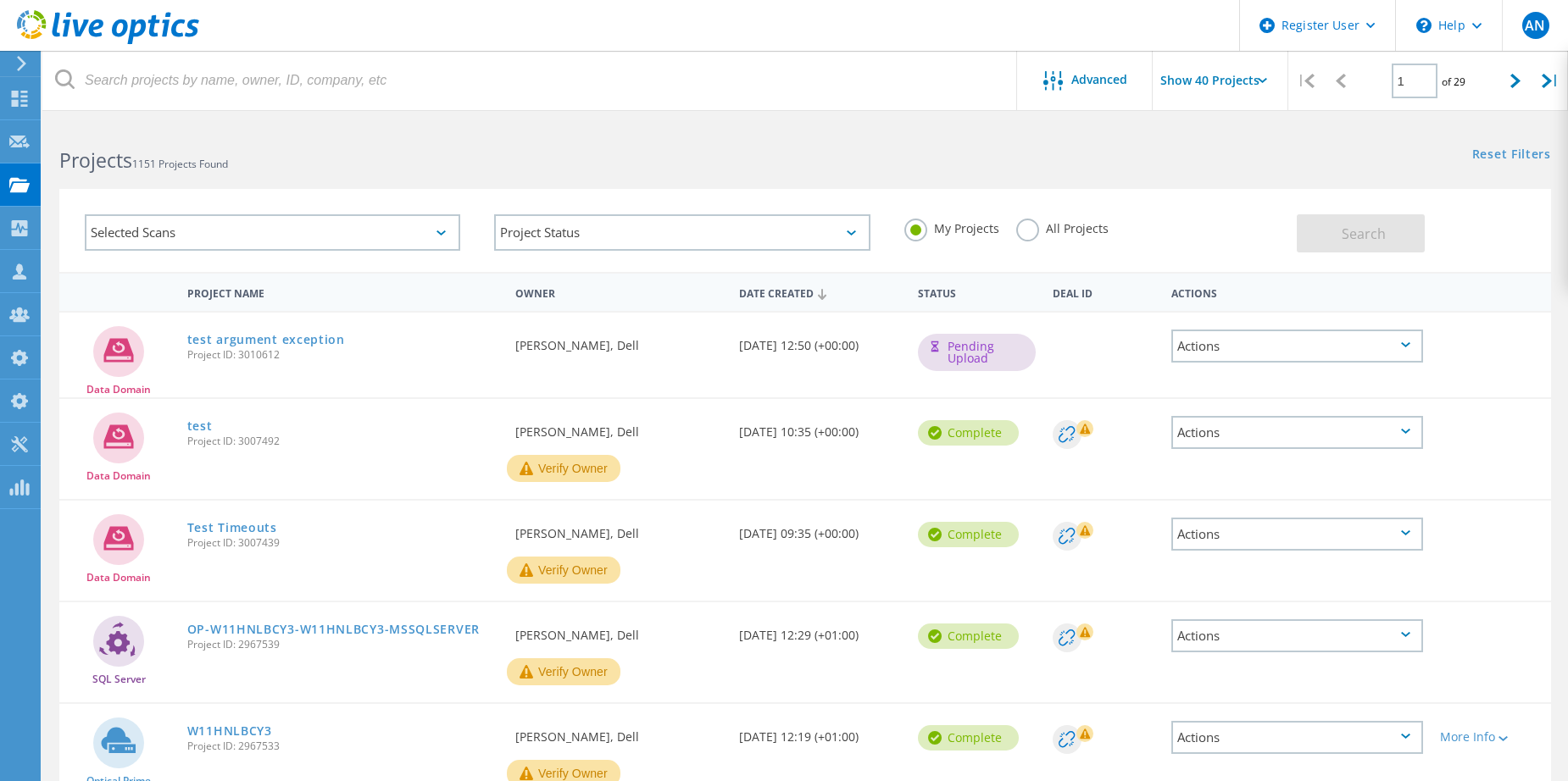
click at [1046, 186] on div "Selected Scans Project Status In Progress Complete Published Anonymous Archived…" at bounding box center [805, 220] width 1525 height 104
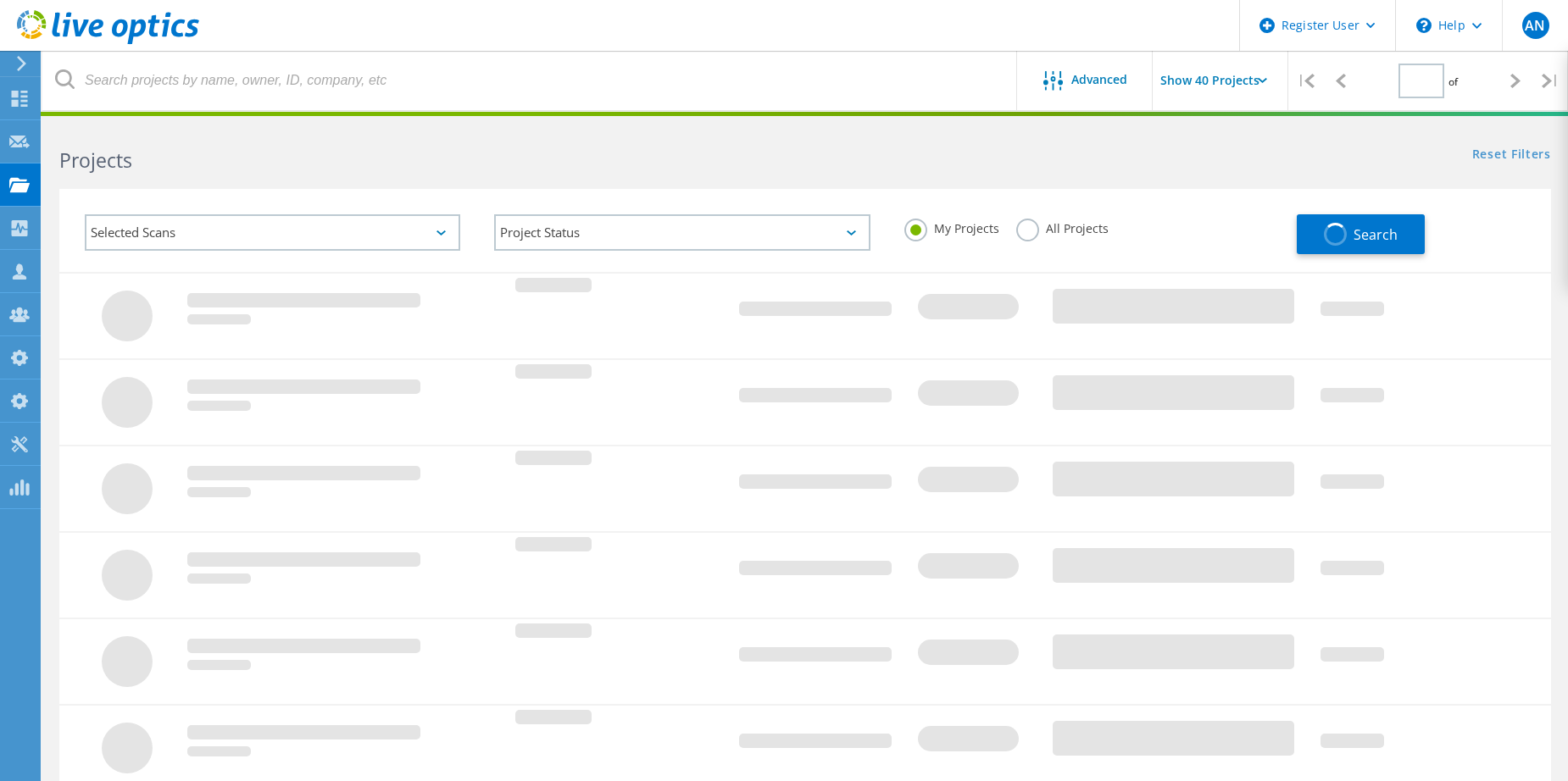
type input "1"
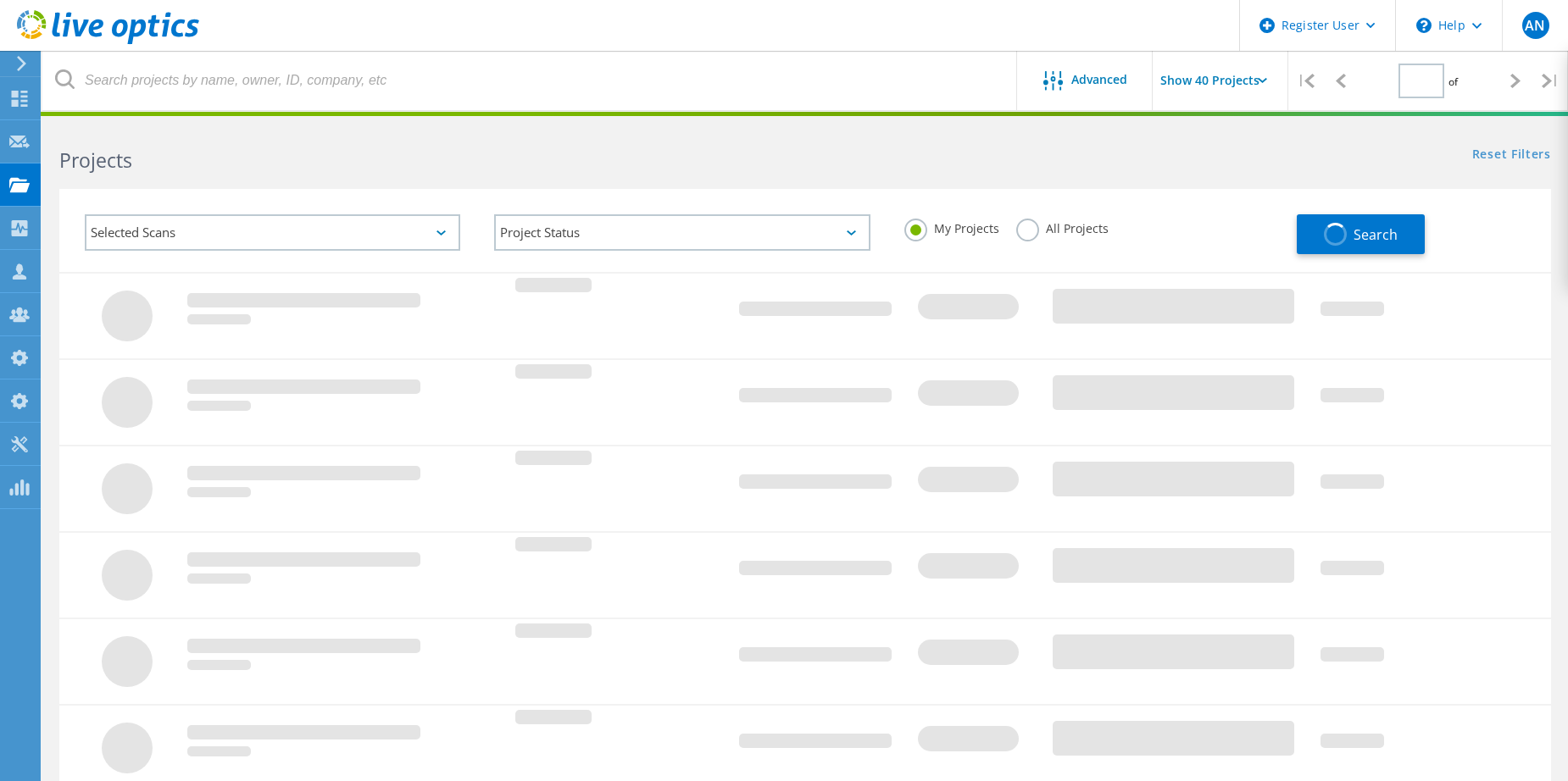
type input "1"
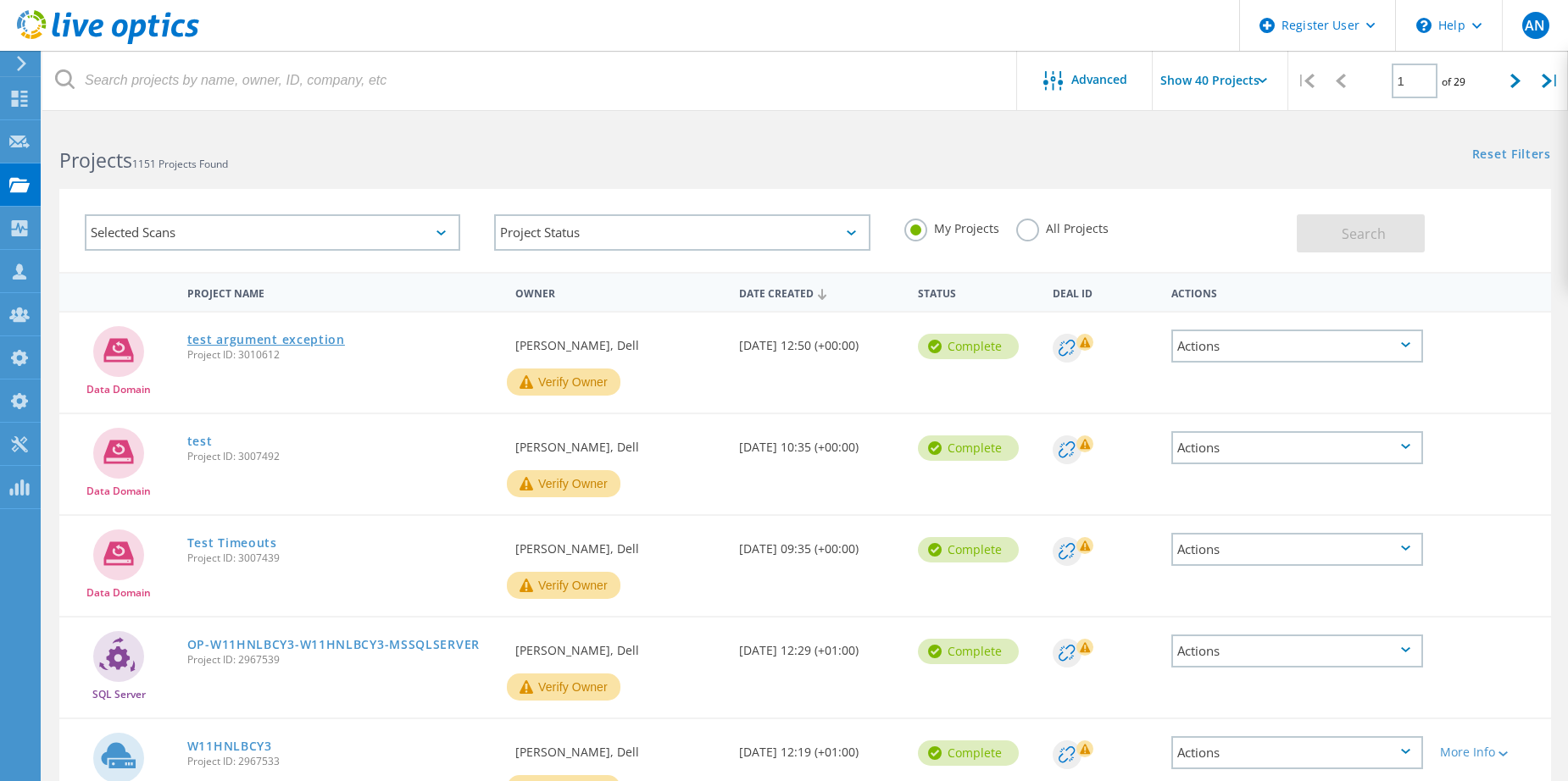
click at [245, 338] on link "test argument exception" at bounding box center [266, 339] width 158 height 12
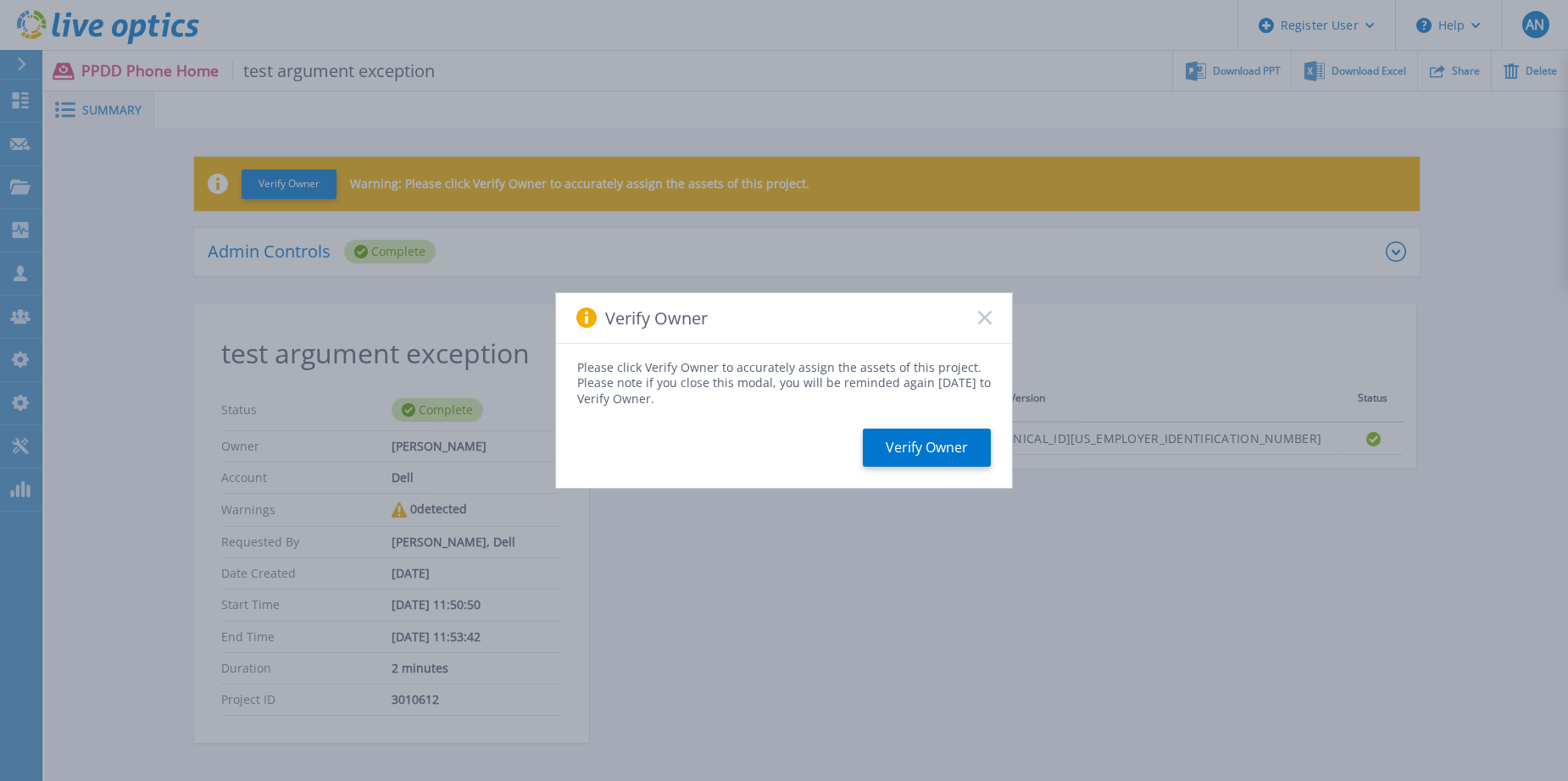
click at [984, 323] on icon at bounding box center [984, 317] width 14 height 14
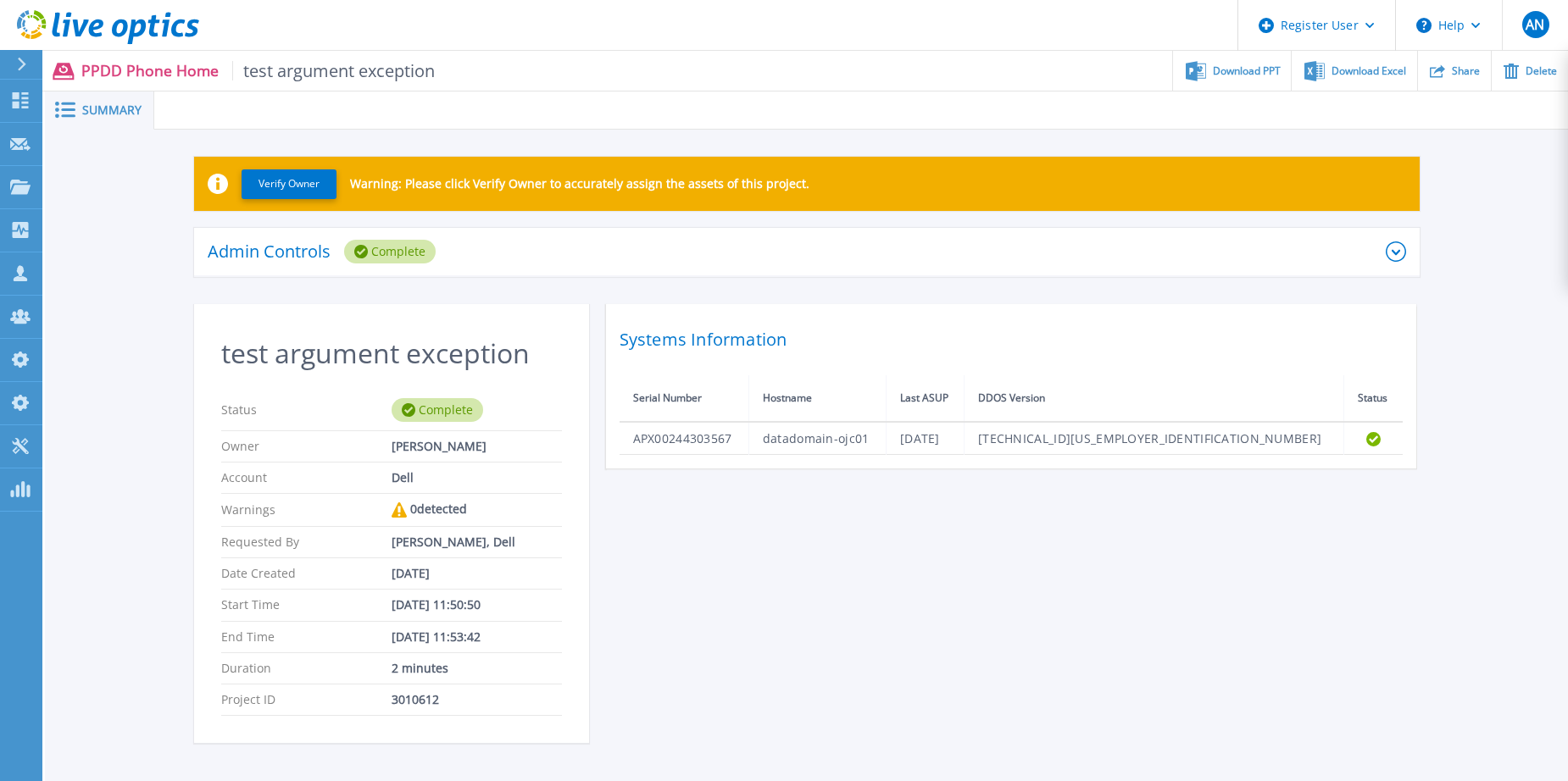
click at [1050, 677] on div "test argument exception Status Complete Owner [PERSON_NAME] Account Dell Warnin…" at bounding box center [806, 533] width 1226 height 459
click at [585, 98] on div at bounding box center [860, 110] width 1413 height 38
click at [566, 250] on div "Admin Controls Complete" at bounding box center [797, 251] width 1178 height 24
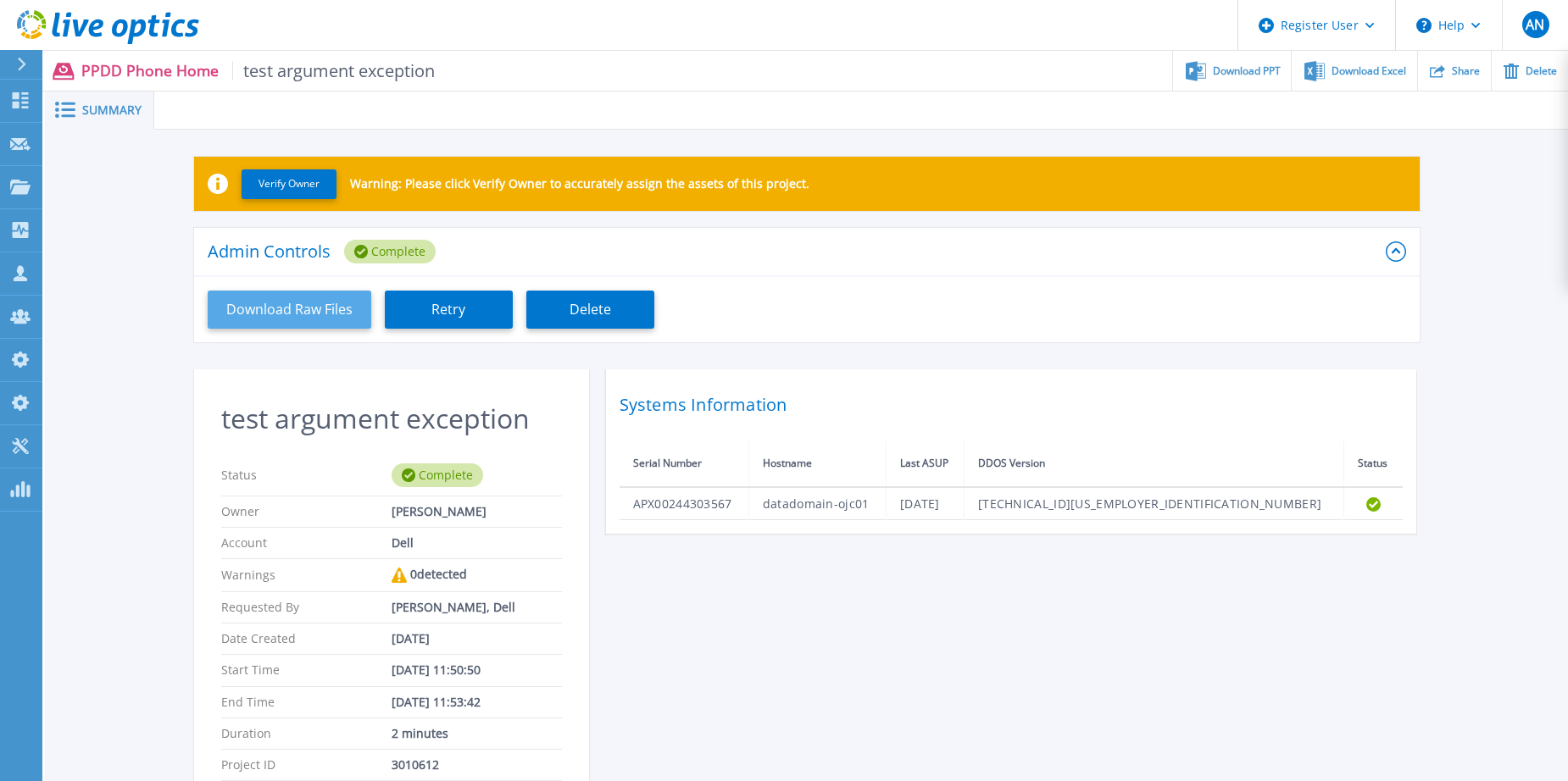
click at [254, 303] on button "Download Raw Files" at bounding box center [289, 309] width 163 height 38
click at [146, 469] on div "Verify Owner Warning: Please click Verify Owner to accurately assign the assets…" at bounding box center [805, 492] width 1523 height 724
click at [945, 612] on div "test argument exception Status Complete Owner Anthony Nyhan Account Dell Warnin…" at bounding box center [806, 598] width 1226 height 459
click at [151, 555] on div "Verify Owner Warning: Please click Verify Owner to accurately assign the assets…" at bounding box center [805, 492] width 1523 height 724
click at [132, 309] on div "Verify Owner Warning: Please click Verify Owner to accurately assign the assets…" at bounding box center [805, 492] width 1523 height 724
